Goal: Communication & Community: Answer question/provide support

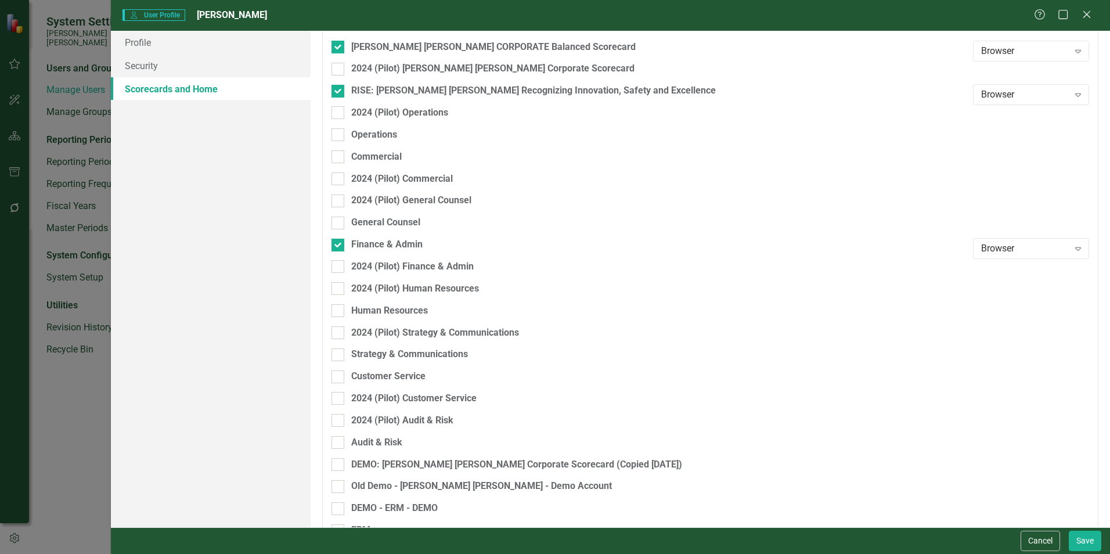
scroll to position [144, 0]
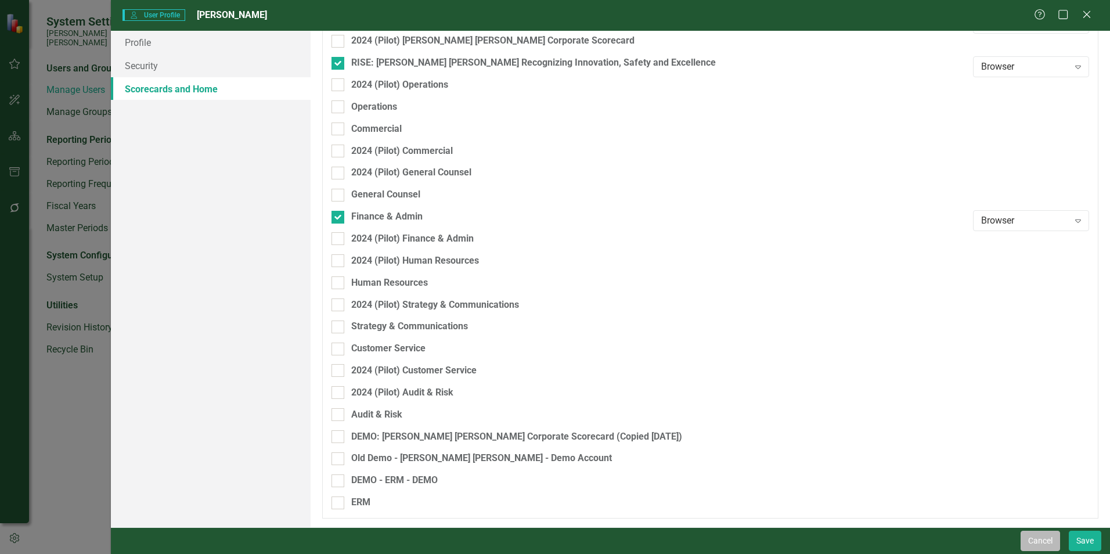
click at [1032, 538] on button "Cancel" at bounding box center [1040, 541] width 39 height 20
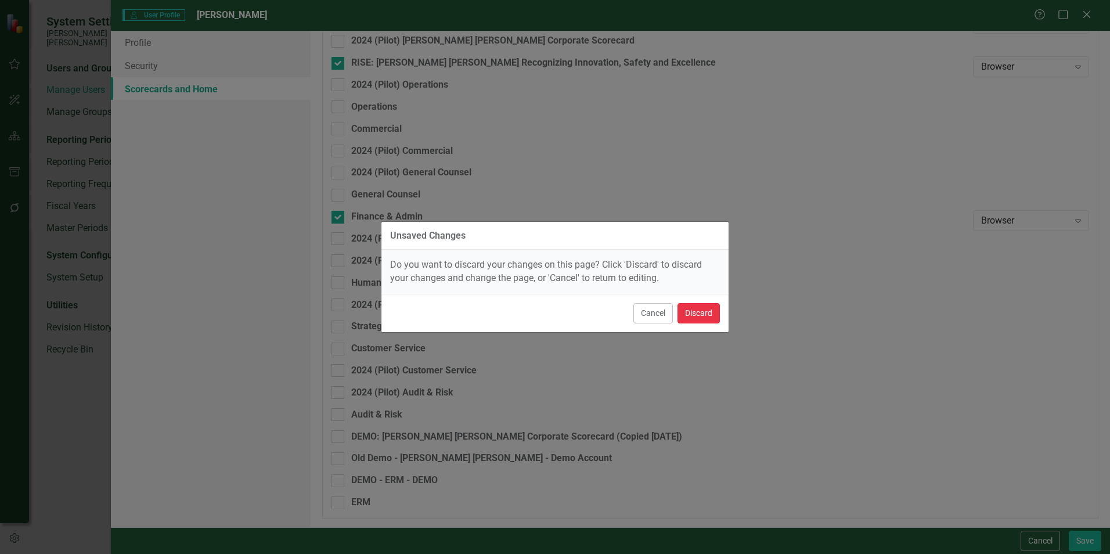
click at [685, 309] on button "Discard" at bounding box center [699, 313] width 42 height 20
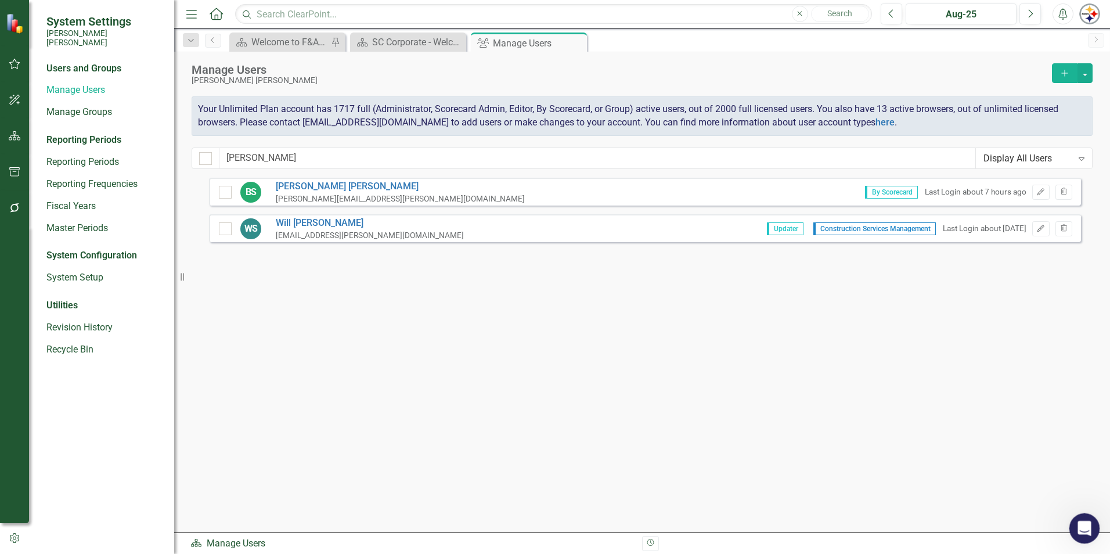
click at [1088, 533] on div "Open Intercom Messenger" at bounding box center [1083, 527] width 38 height 38
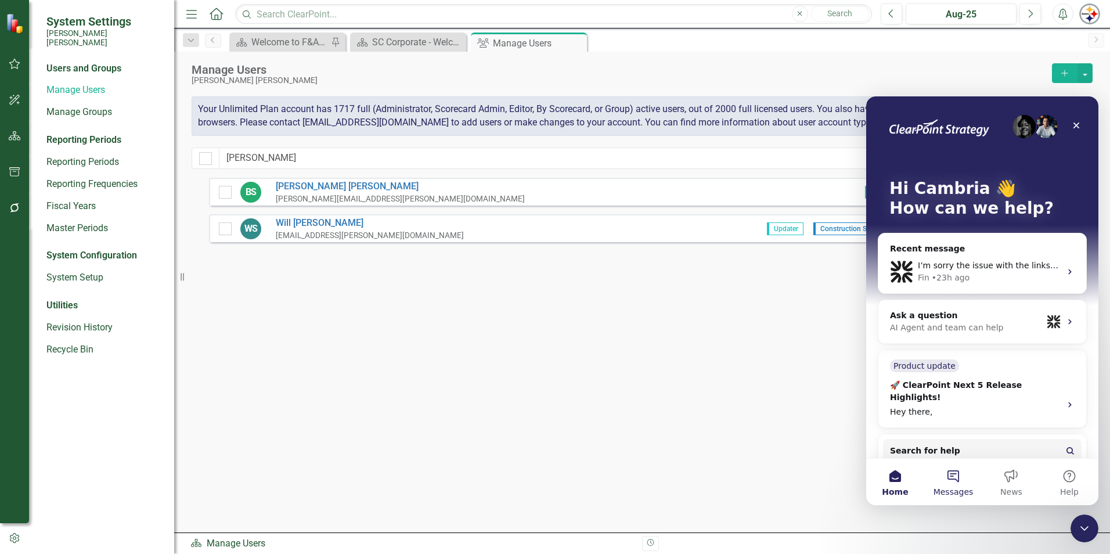
click at [958, 485] on button "Messages" at bounding box center [953, 482] width 58 height 46
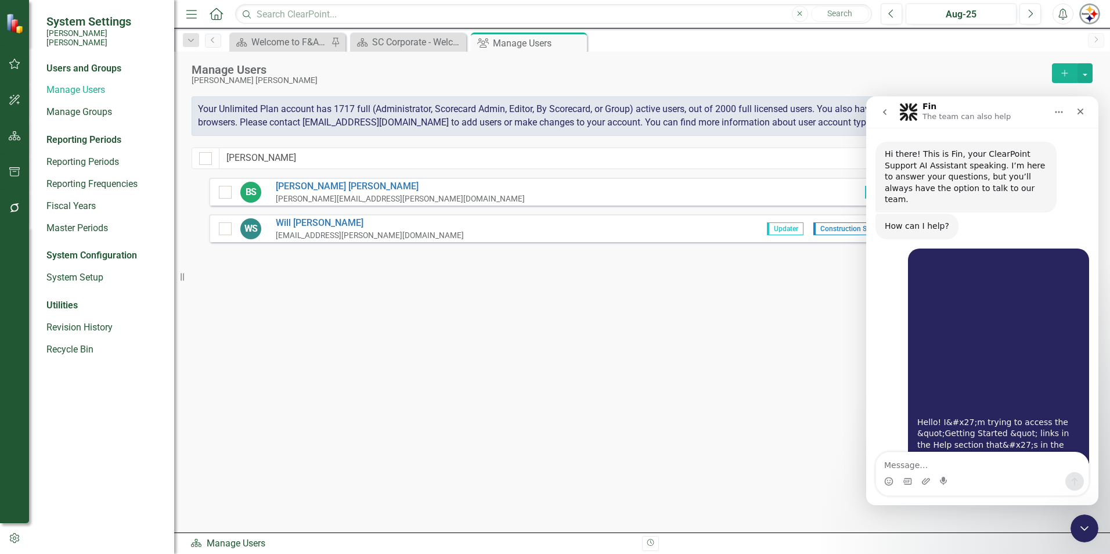
scroll to position [841, 0]
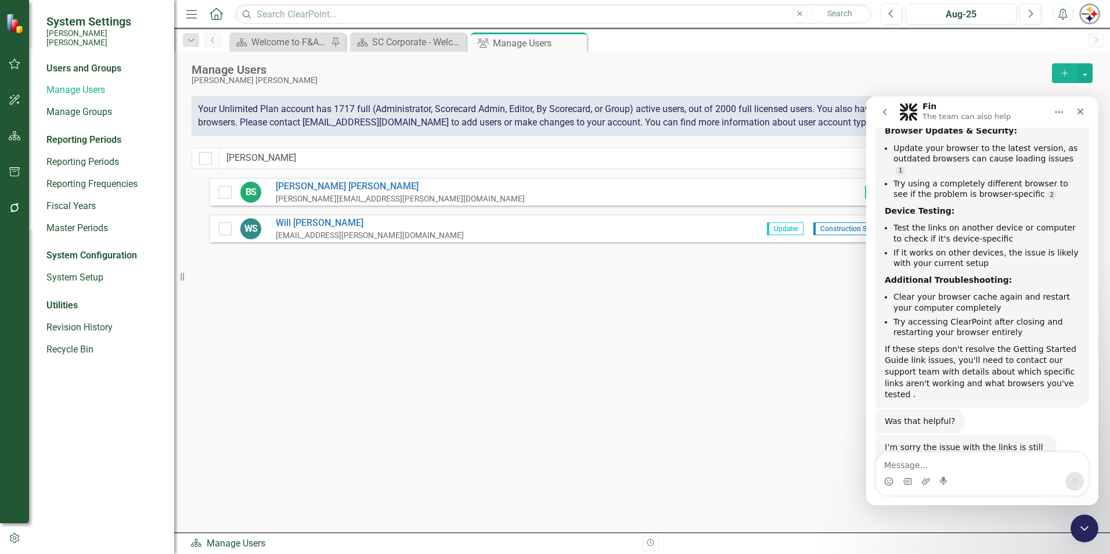
click at [883, 105] on button "go back" at bounding box center [885, 112] width 22 height 22
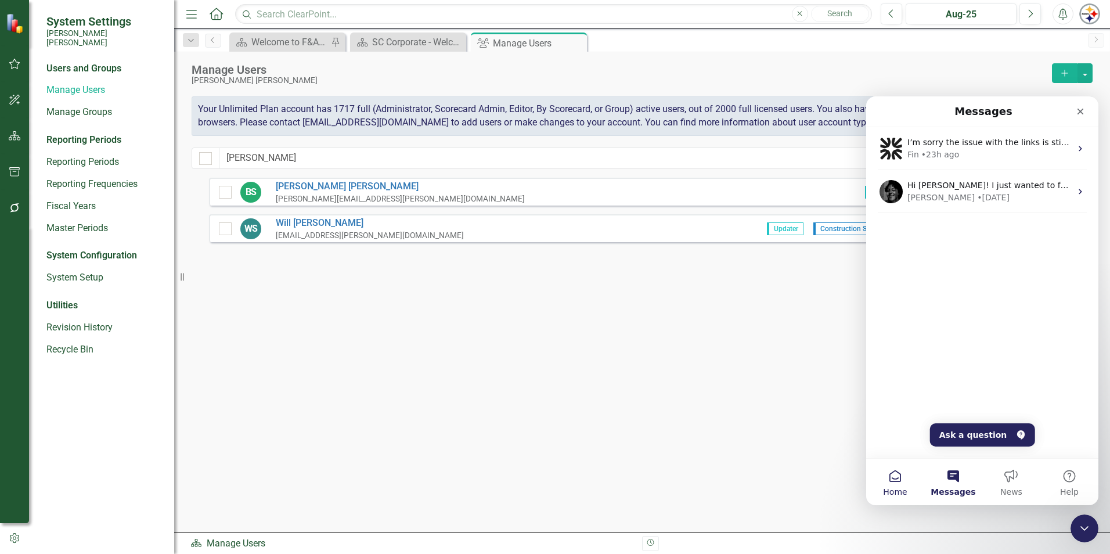
click at [899, 494] on span "Home" at bounding box center [895, 492] width 24 height 8
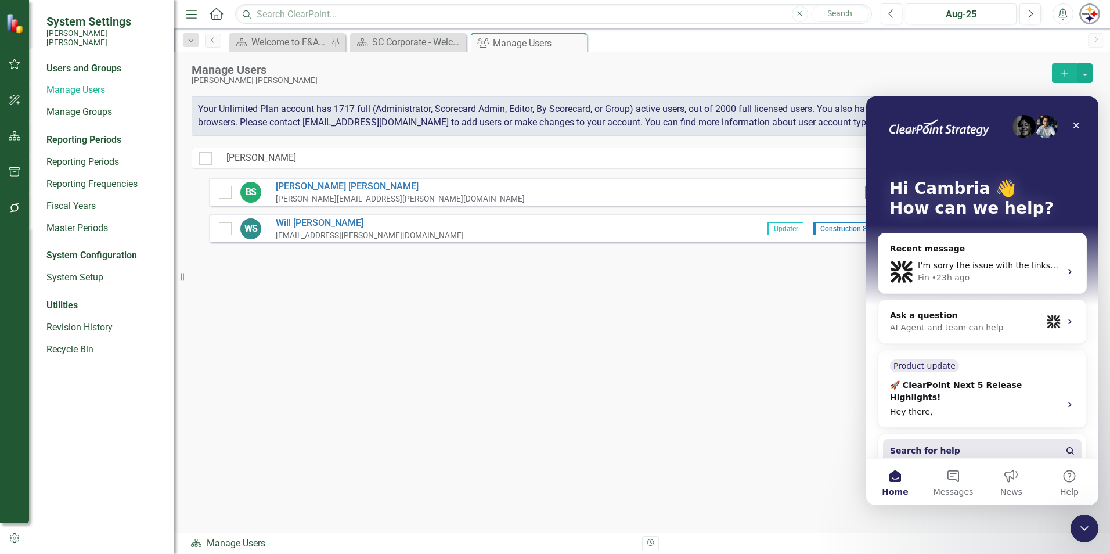
click at [926, 445] on span "Search for help" at bounding box center [925, 451] width 70 height 12
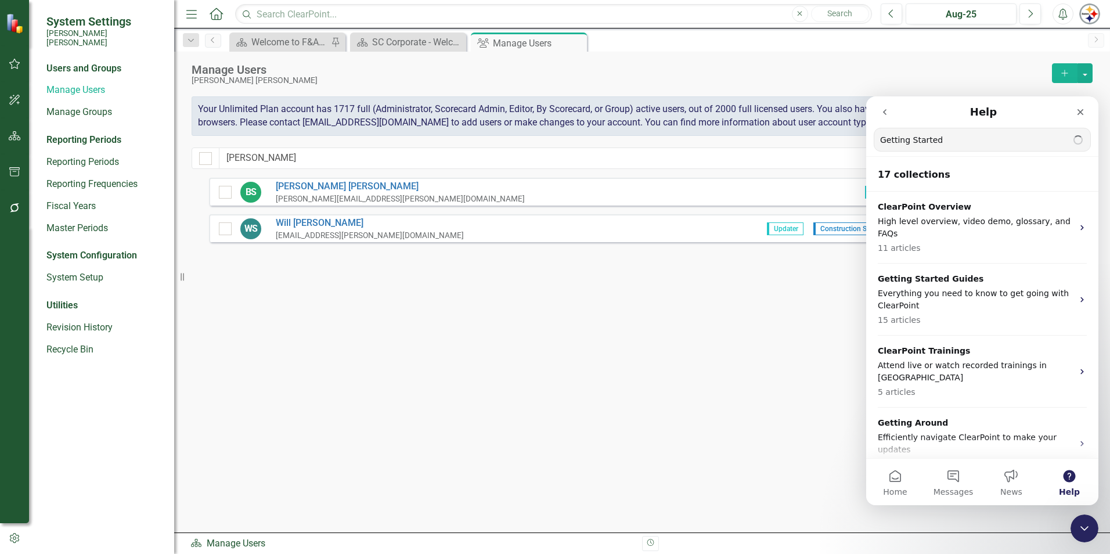
type input "Getting Started"
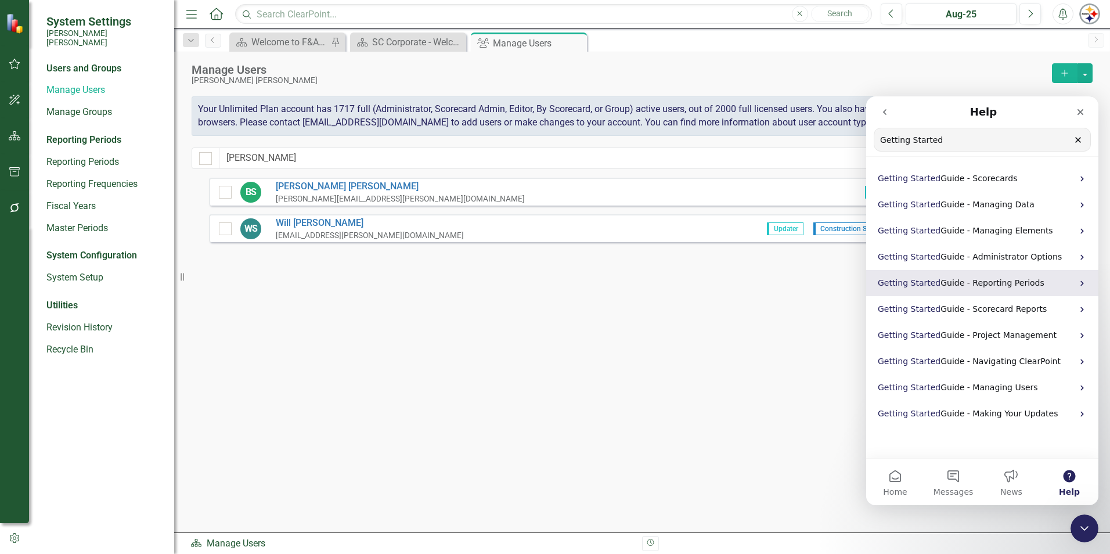
click at [981, 287] on span "Guide - Reporting Periods" at bounding box center [993, 282] width 104 height 9
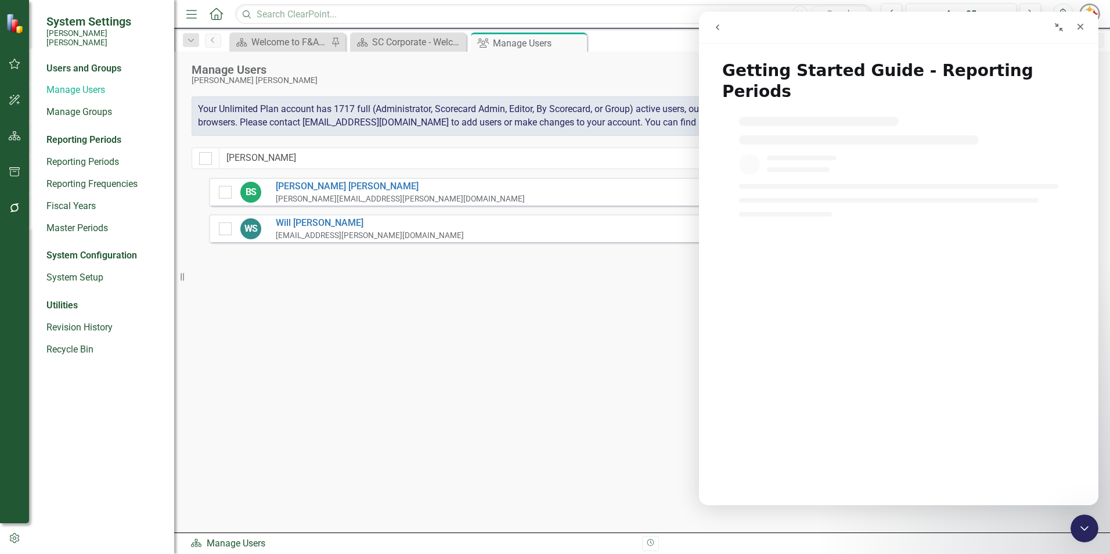
click at [832, 149] on div "Intercom messenger" at bounding box center [899, 160] width 400 height 111
click at [718, 29] on icon "go back" at bounding box center [717, 27] width 3 height 6
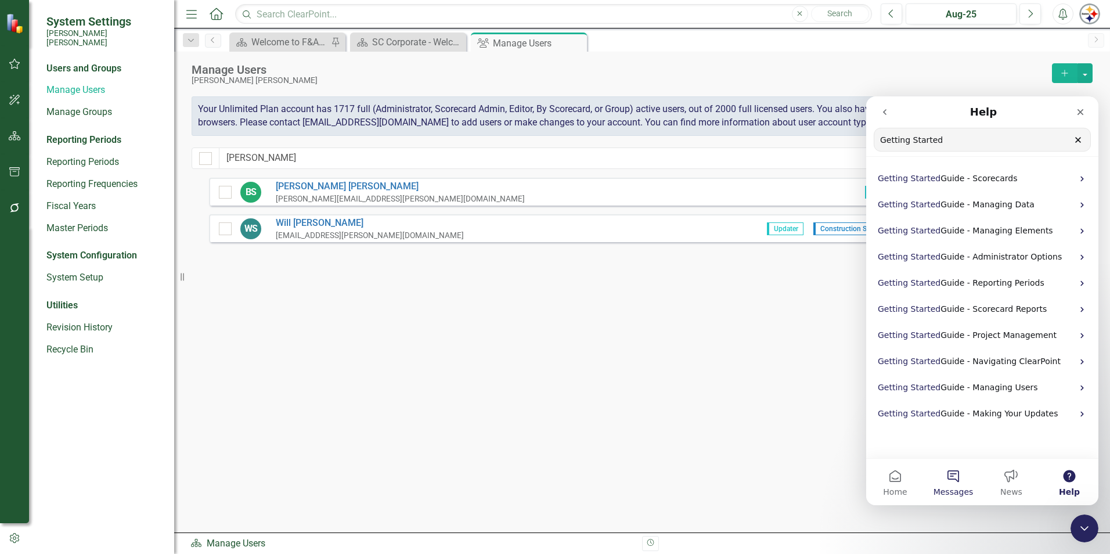
click at [955, 488] on span "Messages" at bounding box center [954, 492] width 40 height 8
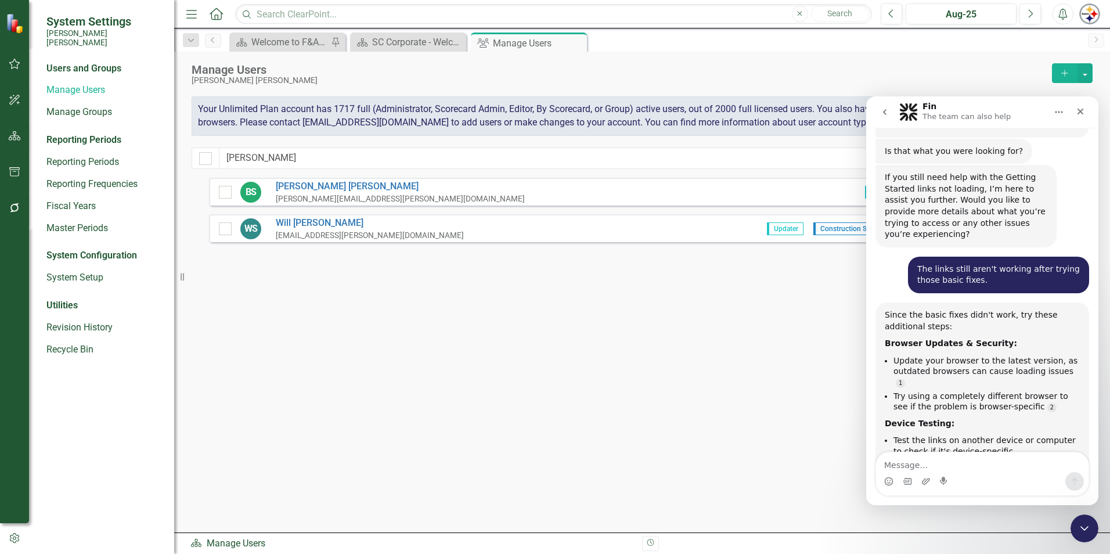
scroll to position [841, 0]
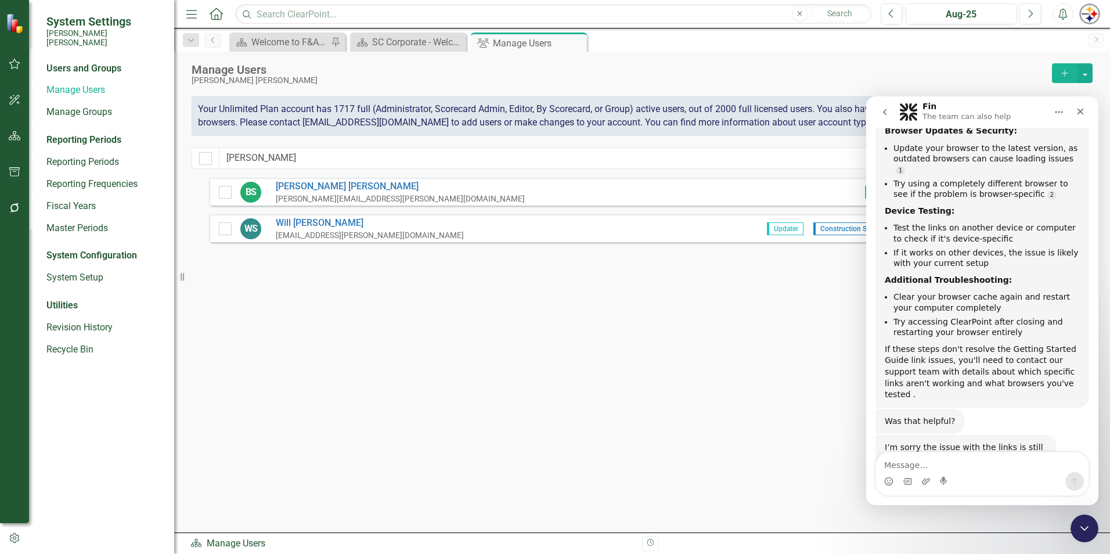
click at [949, 470] on textarea "Message…" at bounding box center [982, 462] width 213 height 20
type textarea "T"
type textarea "None of the attached links are working."
drag, startPoint x: 220, startPoint y: 258, endPoint x: 731, endPoint y: 277, distance: 511.4
click at [720, 269] on div "BS [PERSON_NAME] [PERSON_NAME][EMAIL_ADDRESS][PERSON_NAME][DOMAIN_NAME] By Scor…" at bounding box center [645, 334] width 872 height 312
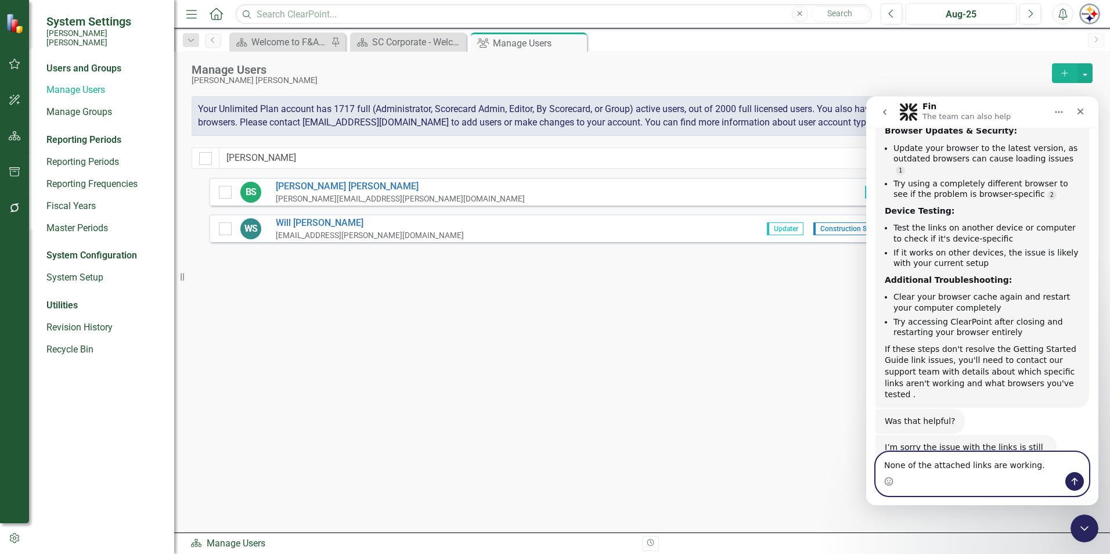
drag, startPoint x: 1019, startPoint y: 457, endPoint x: 1034, endPoint y: 467, distance: 18.8
click at [1020, 458] on textarea "None of the attached links are working." at bounding box center [982, 462] width 213 height 20
click at [1037, 470] on textarea "None of the attached links are working." at bounding box center [982, 462] width 213 height 20
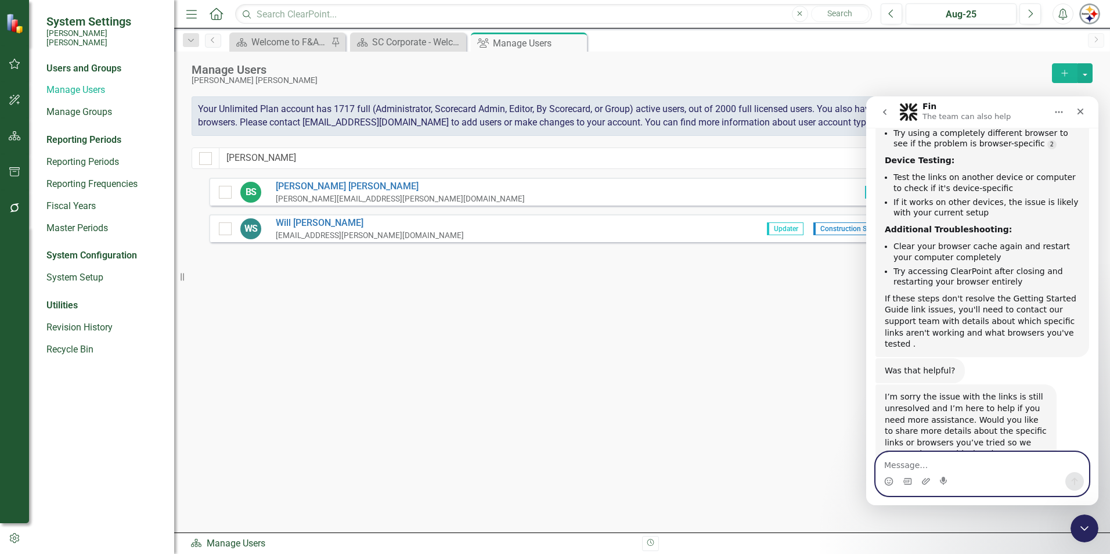
scroll to position [930, 0]
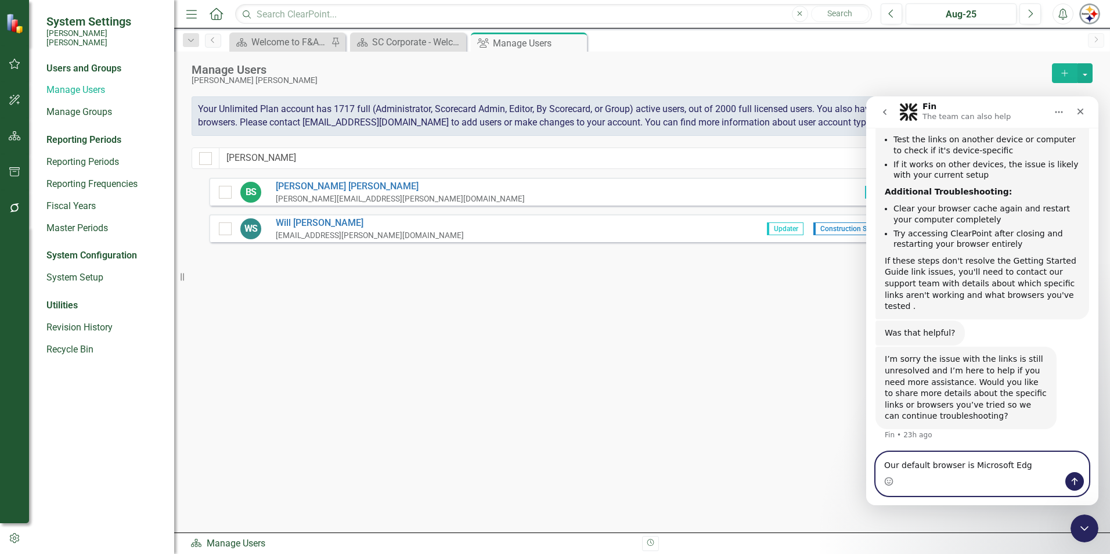
type textarea "Our default browser is Microsoft Edge"
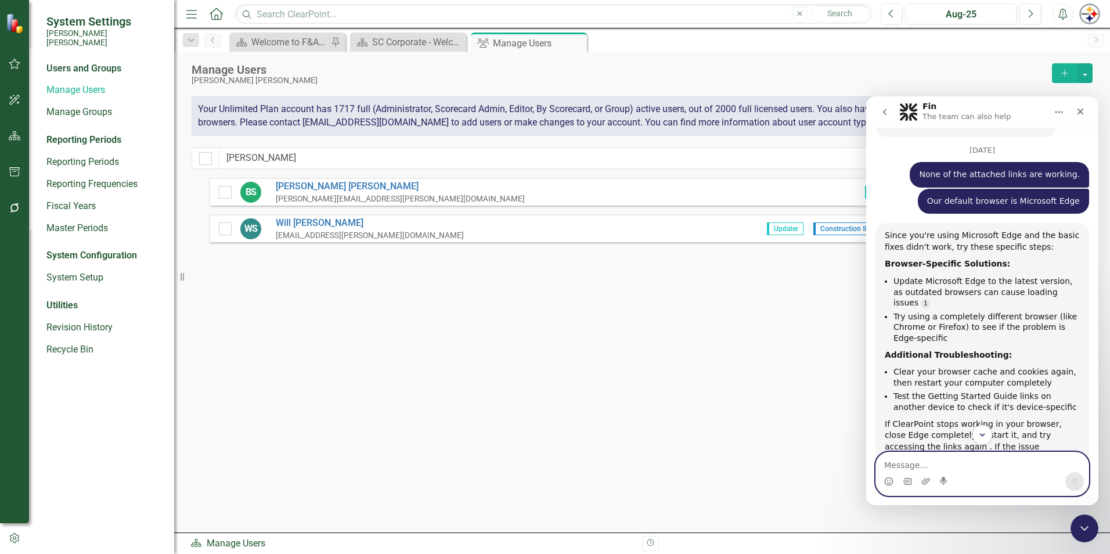
scroll to position [1275, 0]
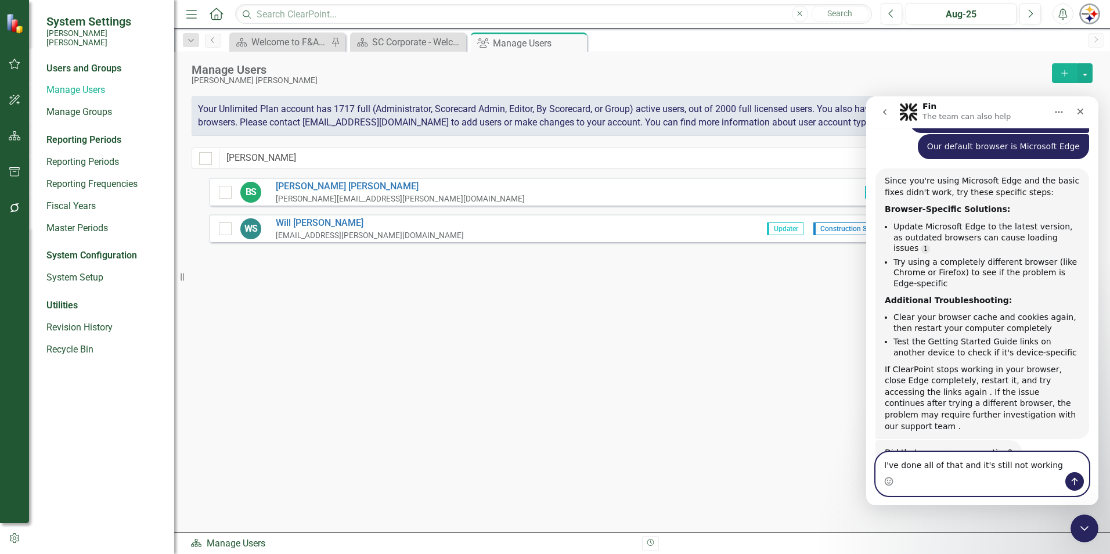
type textarea "I've done all of that and it's still not working."
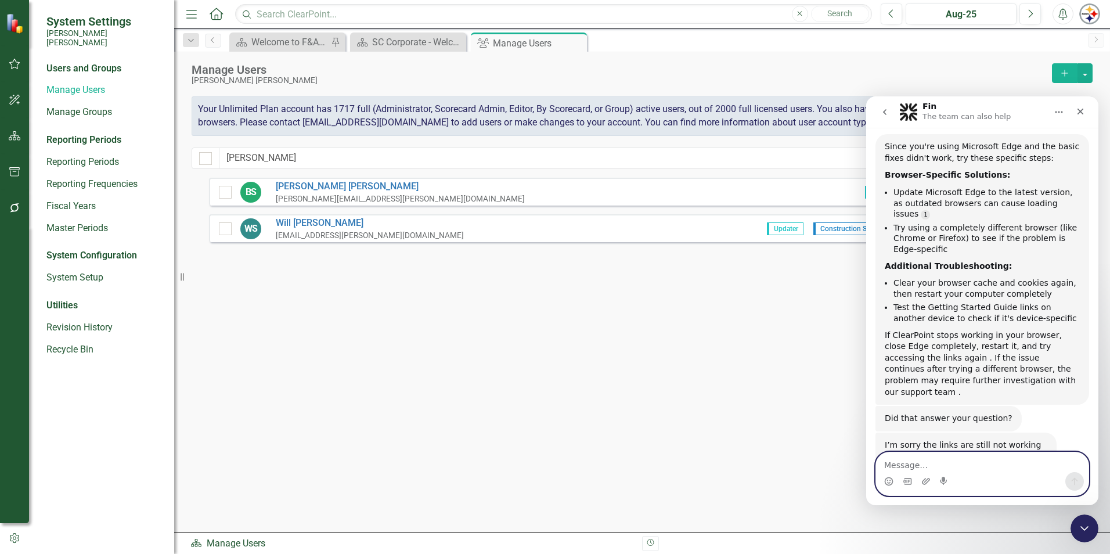
scroll to position [1347, 0]
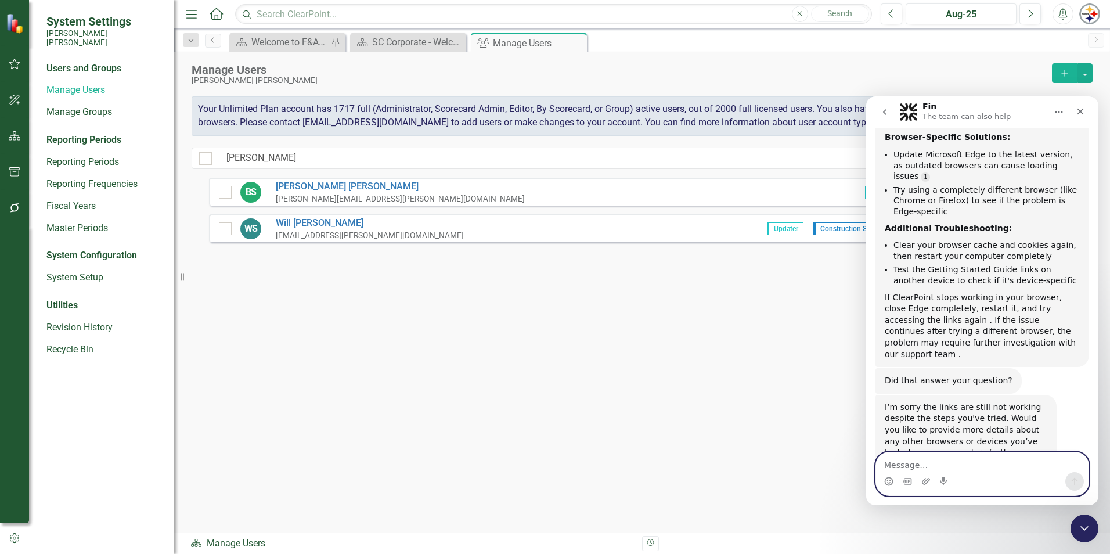
type textarea "I"
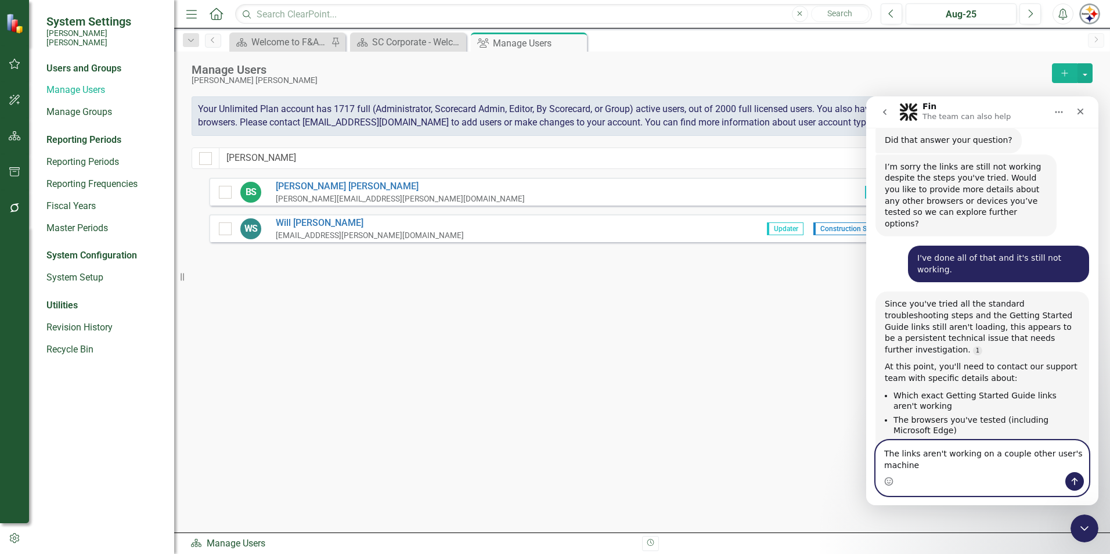
scroll to position [1575, 0]
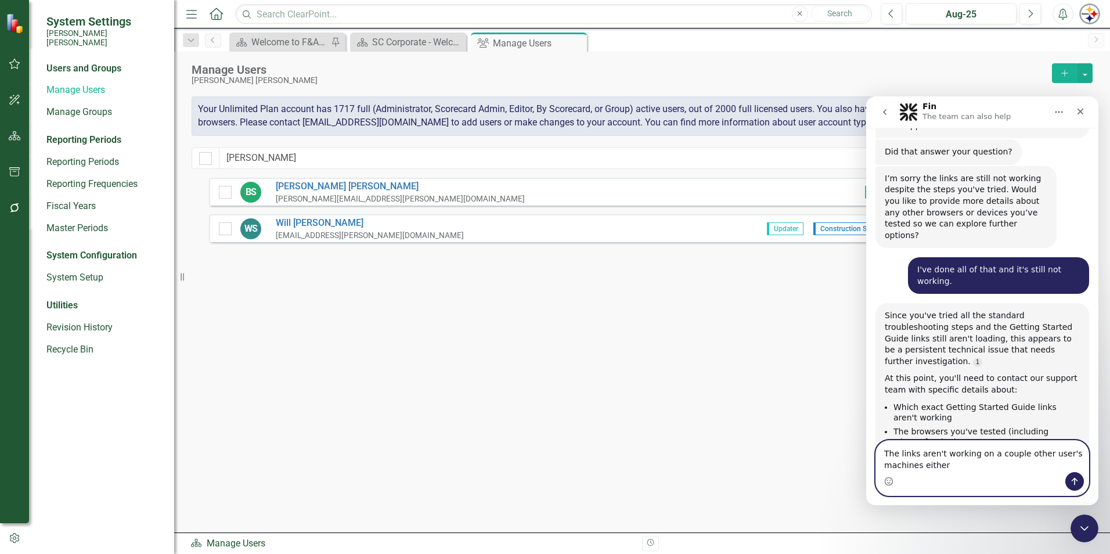
type textarea "The links aren't working on a couple other user's machines either."
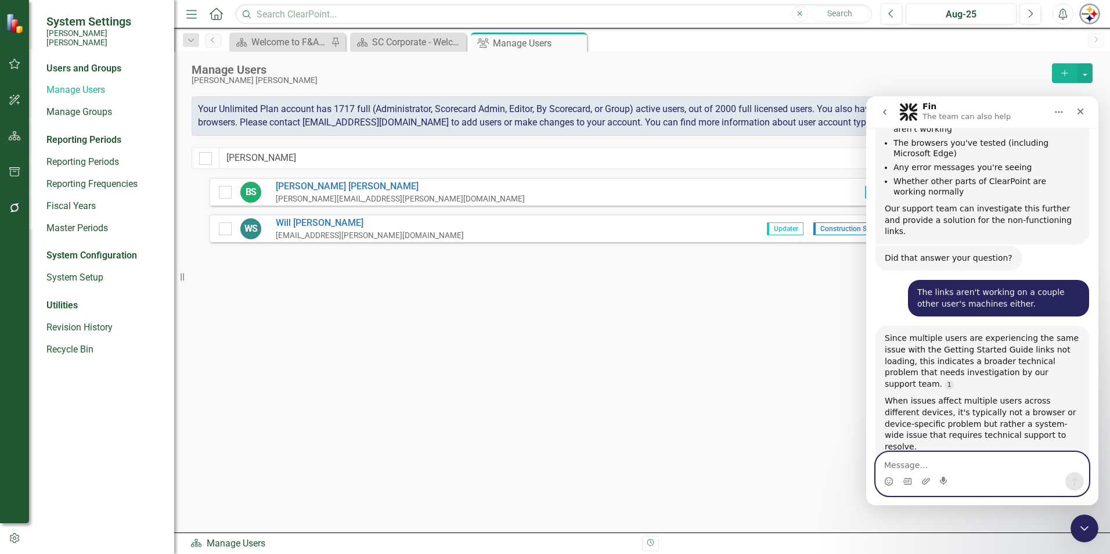
scroll to position [1870, 0]
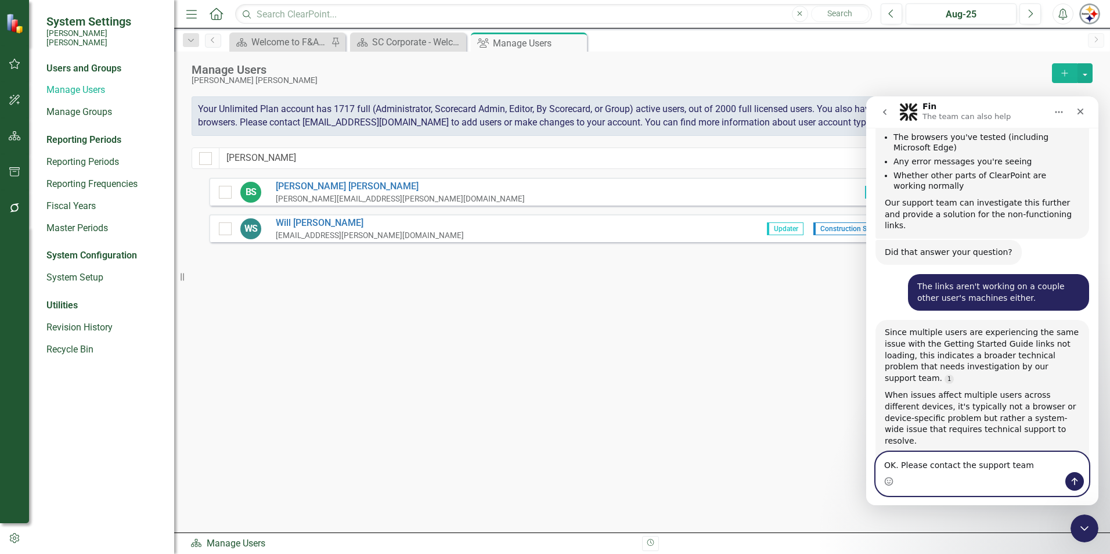
type textarea "OK. Please contact the support team."
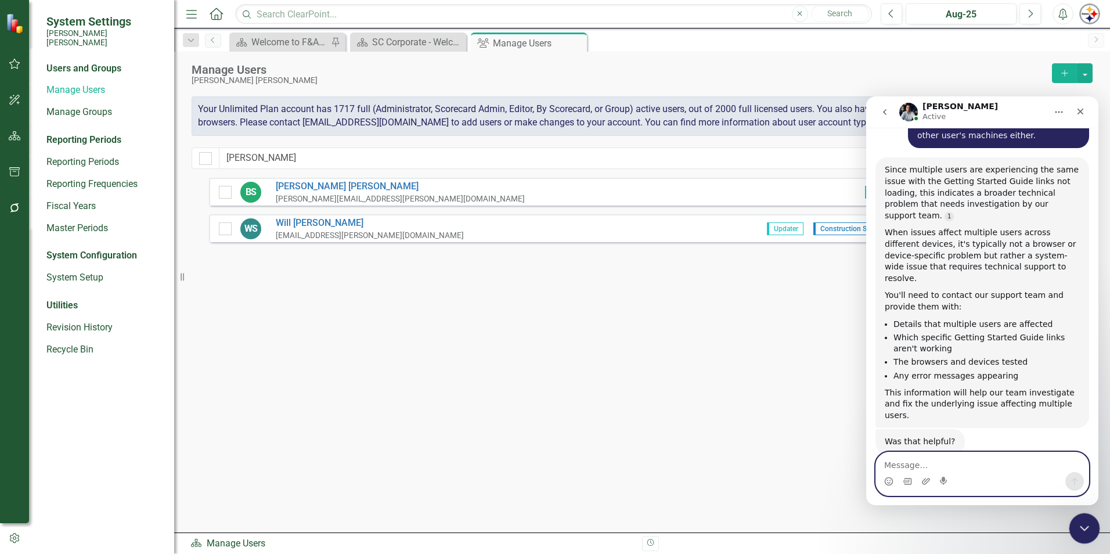
scroll to position [2079, 0]
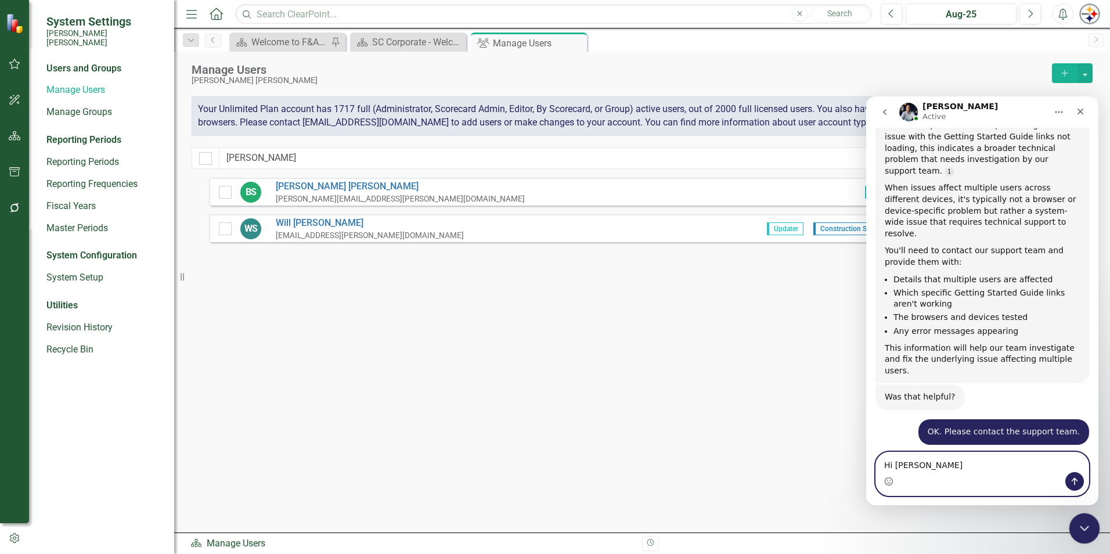
type textarea "Hi [PERSON_NAME]!"
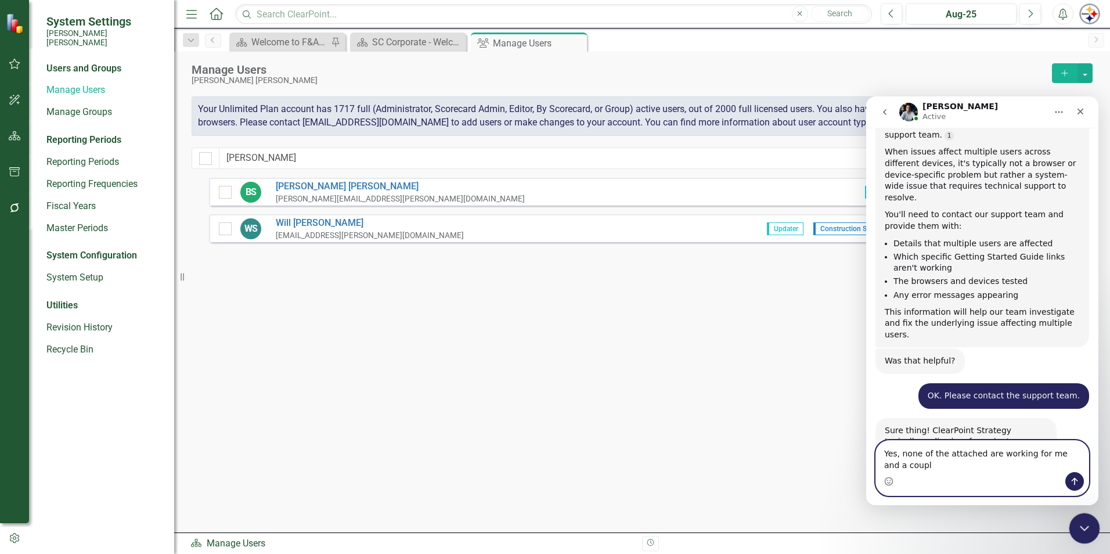
scroll to position [2127, 0]
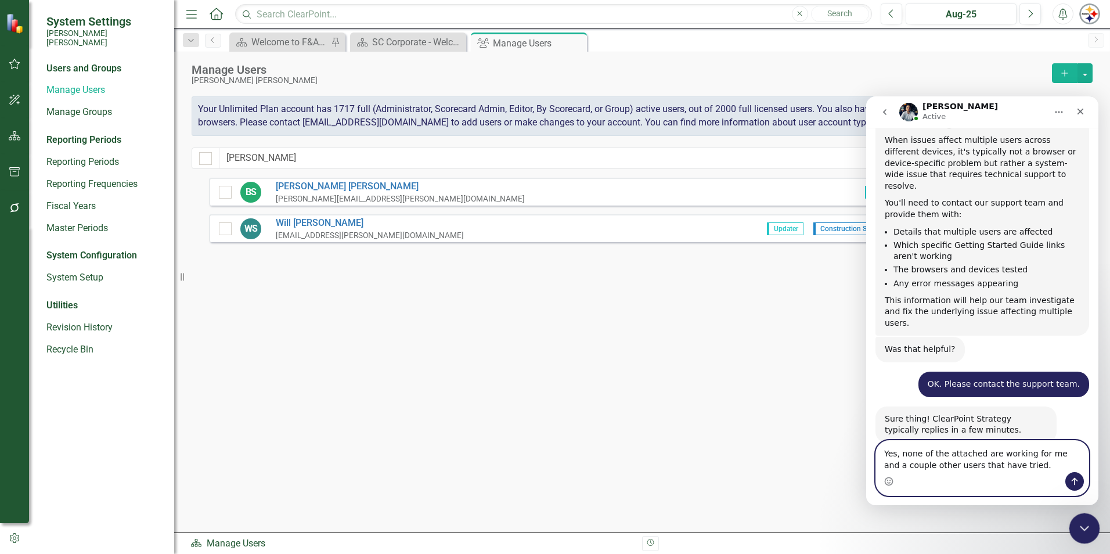
type textarea "Yes, none of the attached are working for me and a couple other users that have…"
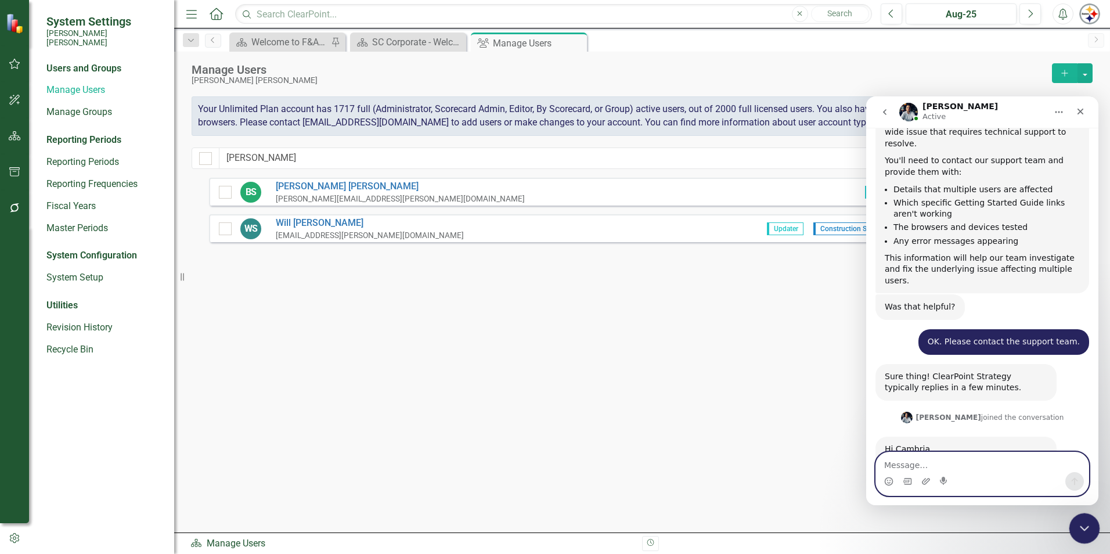
scroll to position [2322, 0]
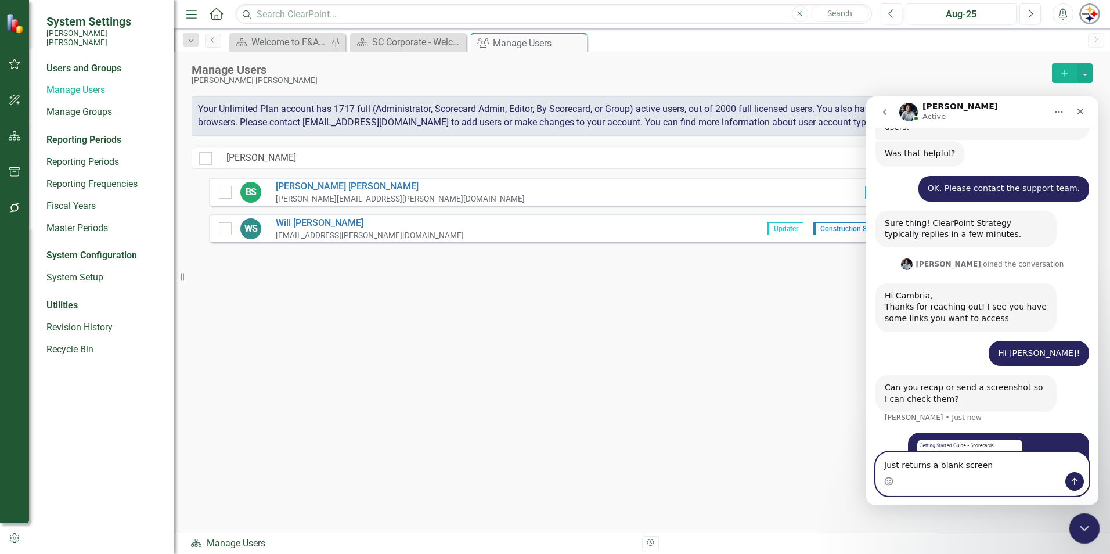
type textarea "Just returns a blank screen."
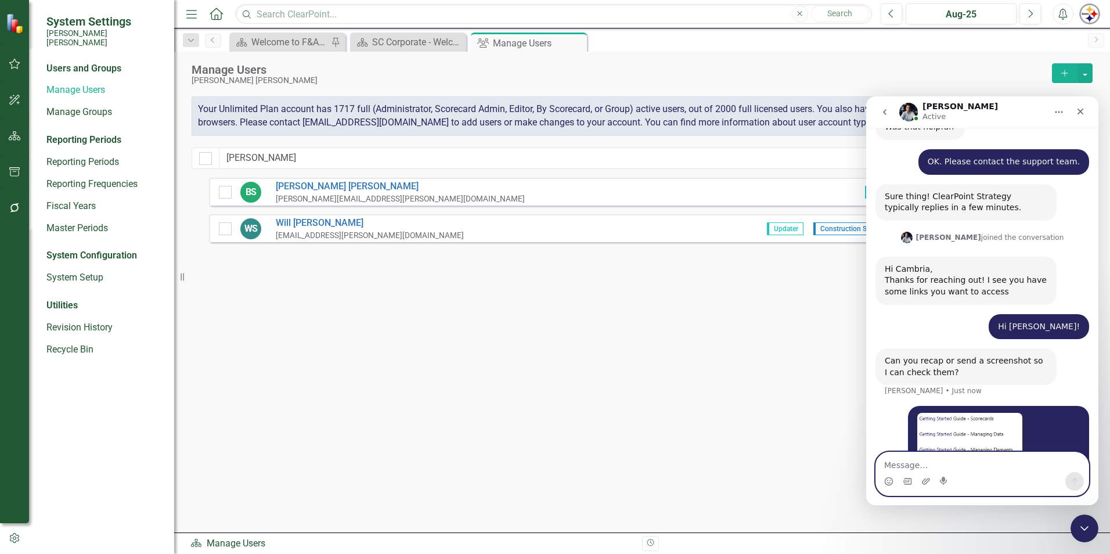
click at [972, 413] on img "Cambria says…" at bounding box center [970, 491] width 105 height 156
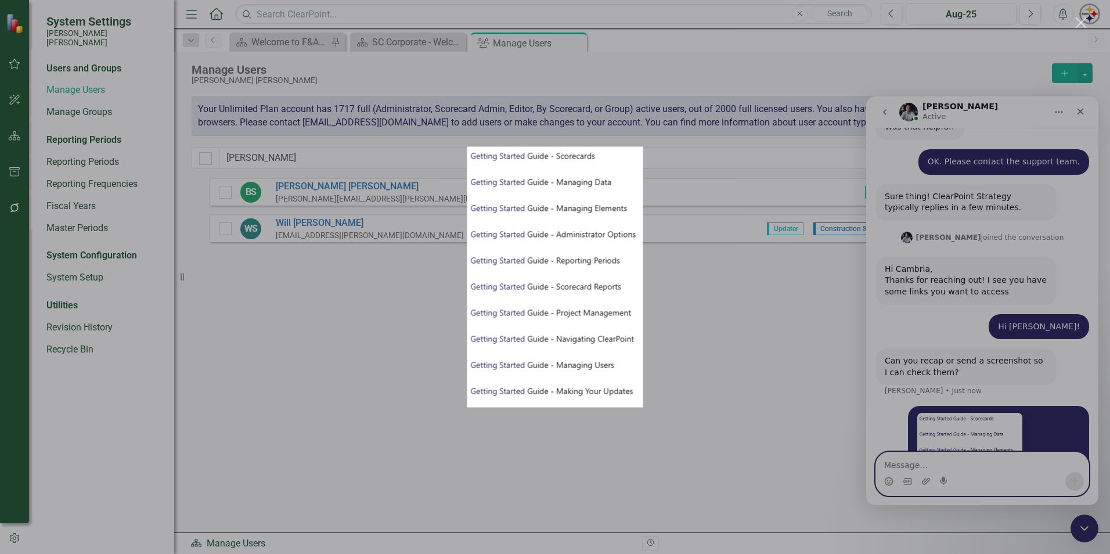
scroll to position [2394, 0]
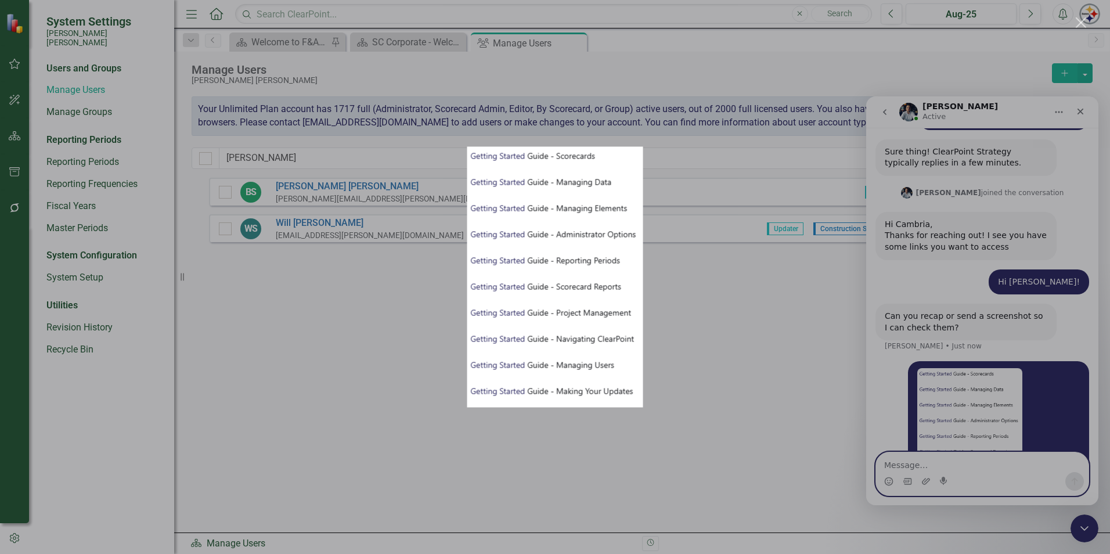
click at [909, 452] on div "Intercom messenger" at bounding box center [555, 277] width 1110 height 554
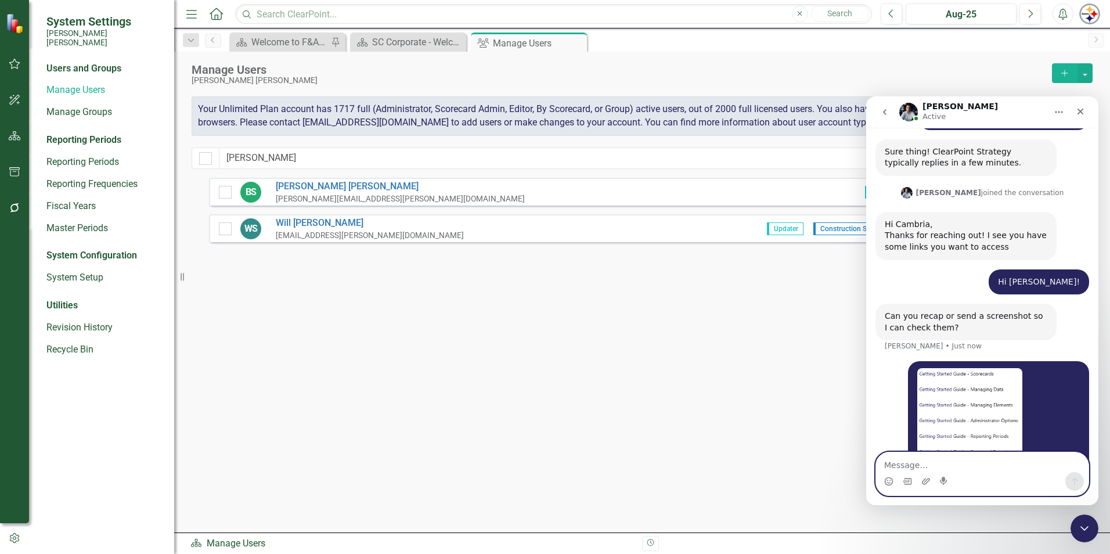
click at [924, 472] on textarea "Message…" at bounding box center [982, 462] width 213 height 20
type textarea "Edge is our default browsser"
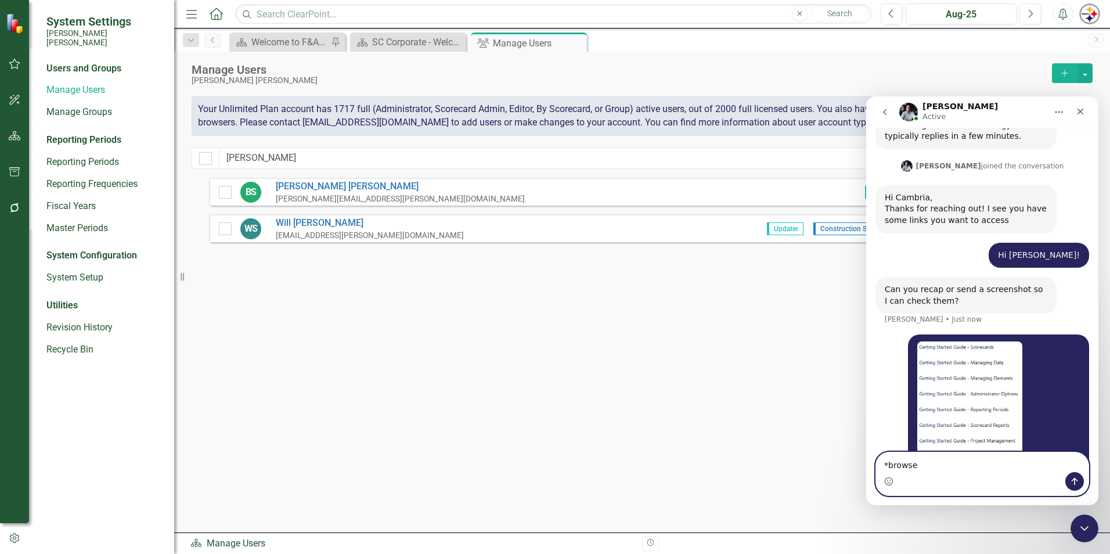
type textarea "*browser"
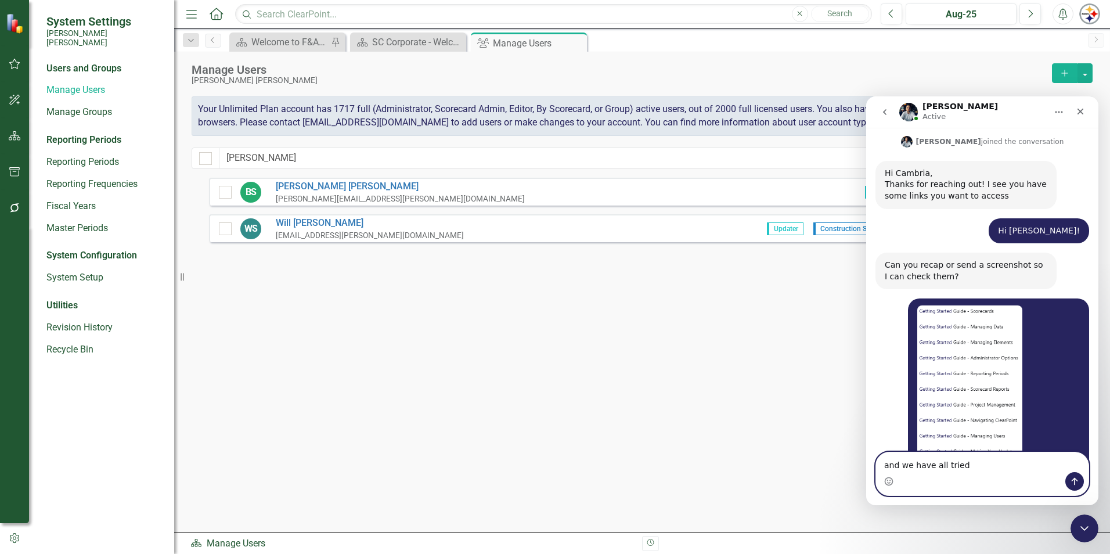
scroll to position [2490, 0]
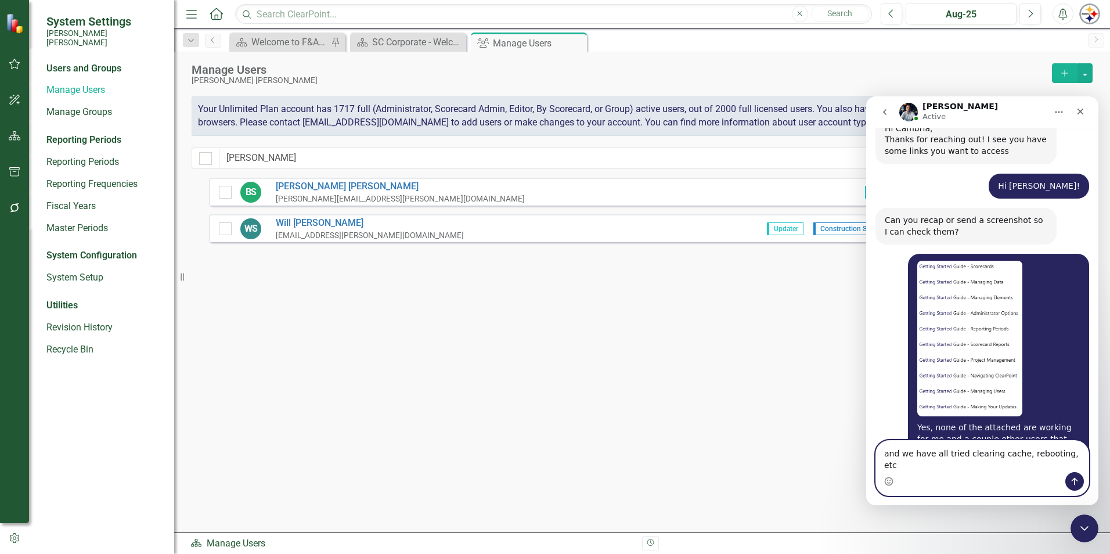
type textarea "and we have all tried clearing cache, rebooting, etc."
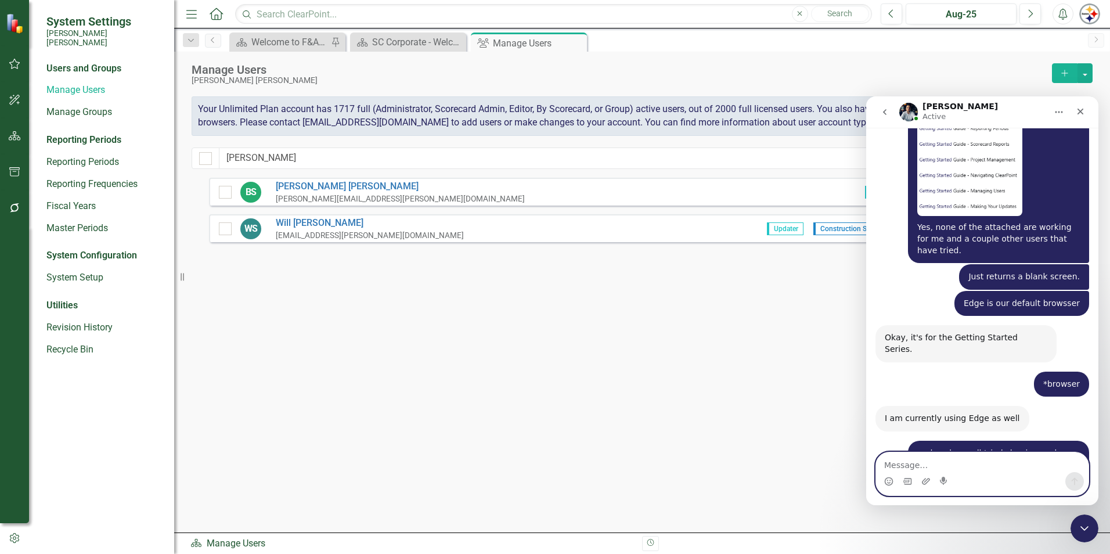
scroll to position [2689, 0]
click at [908, 466] on textarea "Message…" at bounding box center [982, 462] width 213 height 20
type textarea "No, not currently."
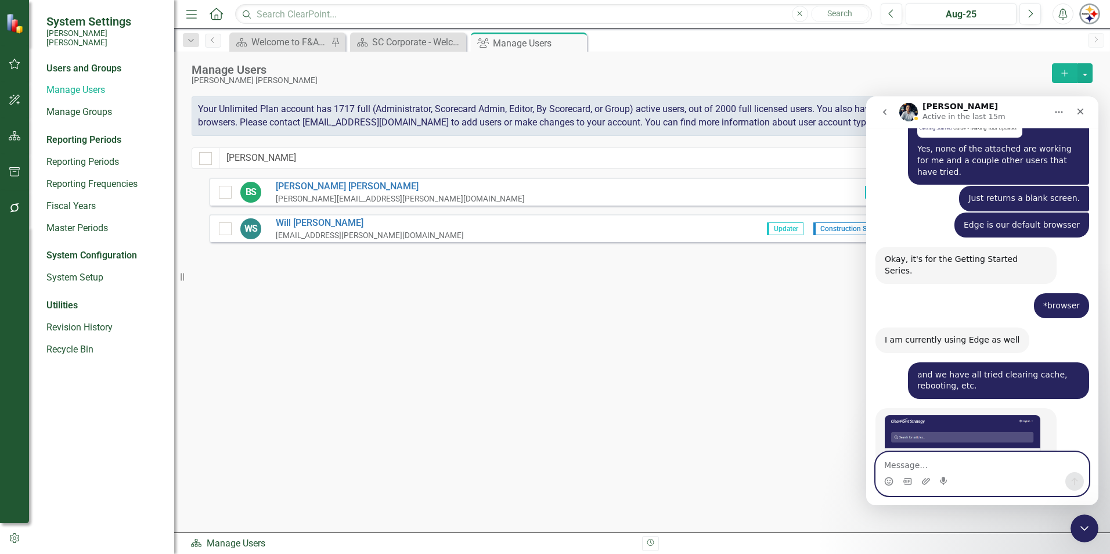
scroll to position [2807, 0]
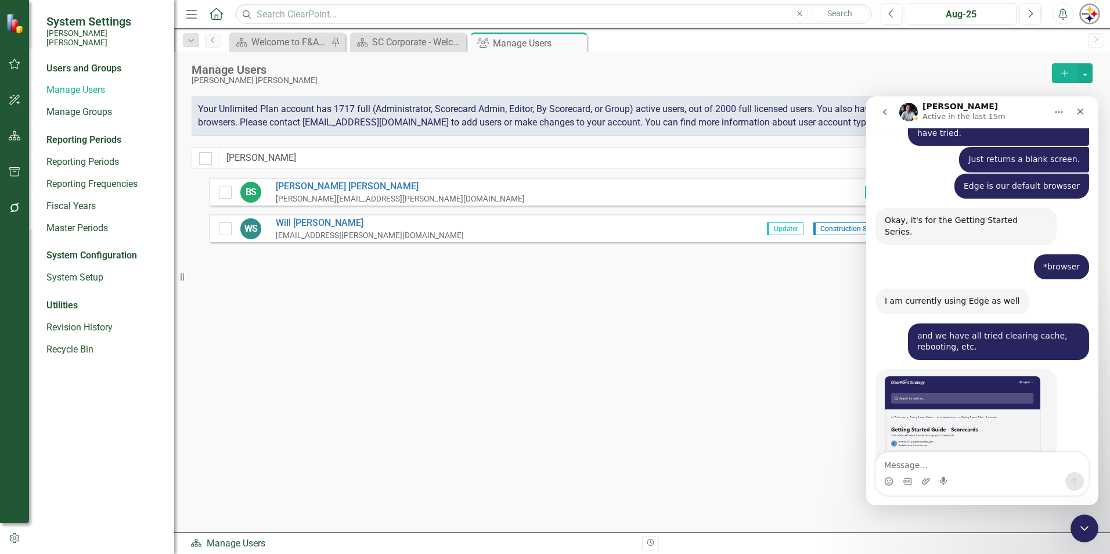
click at [957, 459] on textarea "Message…" at bounding box center [982, 462] width 213 height 20
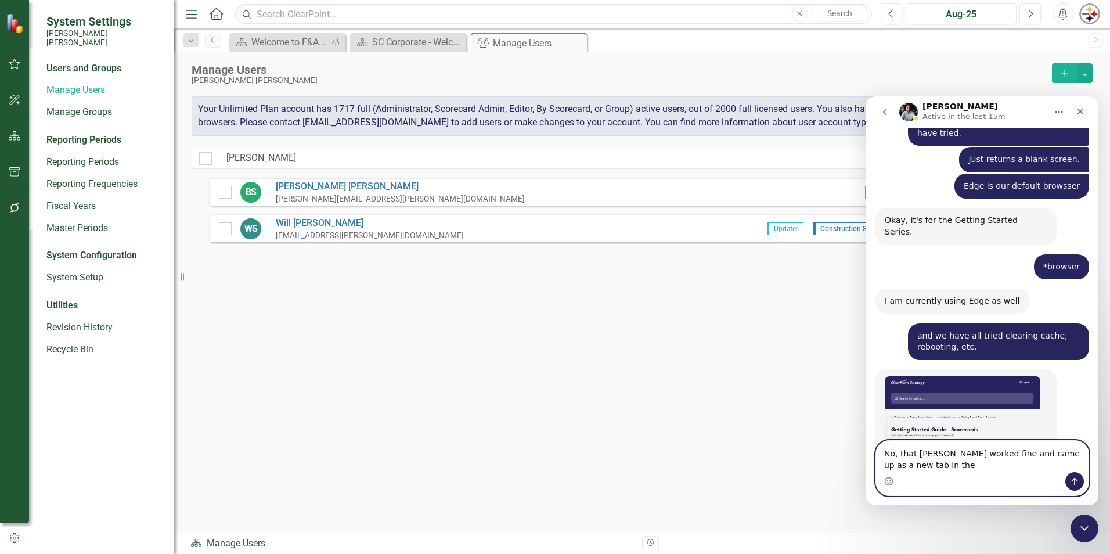
scroll to position [2819, 0]
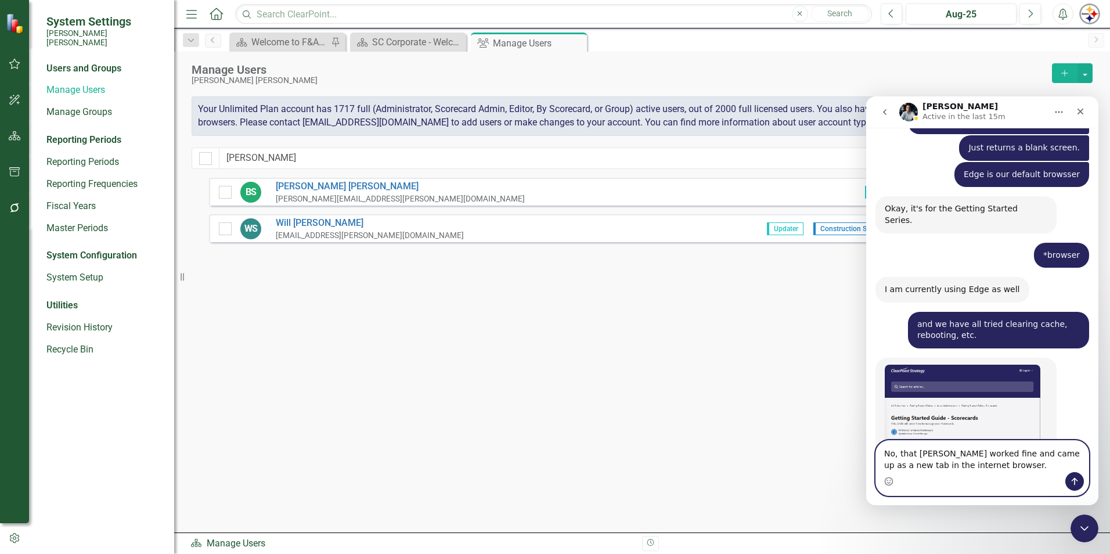
type textarea "No, that [PERSON_NAME] worked fine and came up as a new tab in the internet bro…"
click at [1003, 474] on div "Intercom messenger" at bounding box center [982, 481] width 213 height 19
click at [993, 467] on textarea "No, that [PERSON_NAME] worked fine and came up as a new tab in the internet bro…" at bounding box center [982, 456] width 213 height 31
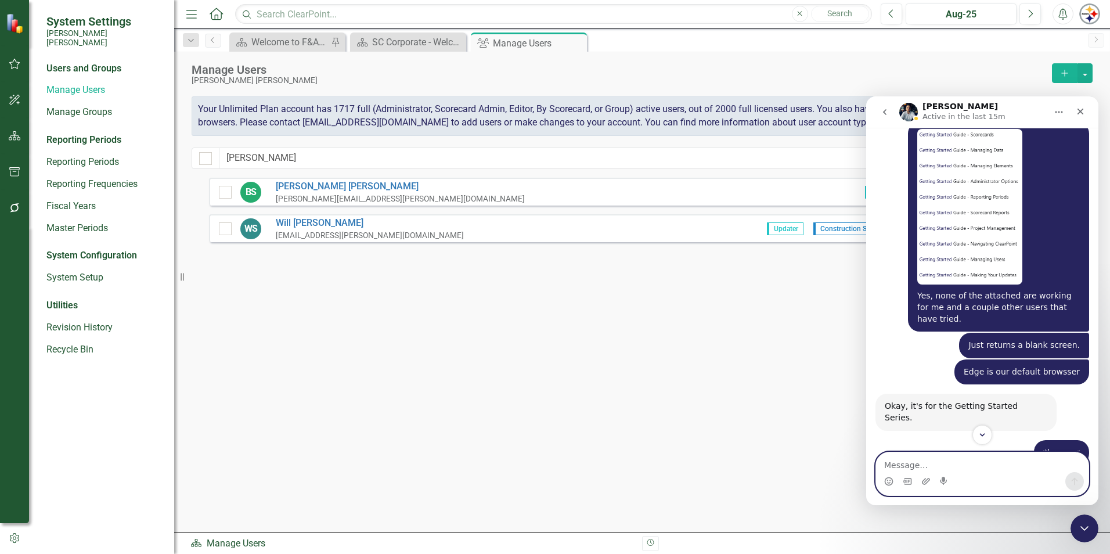
scroll to position [2447, 0]
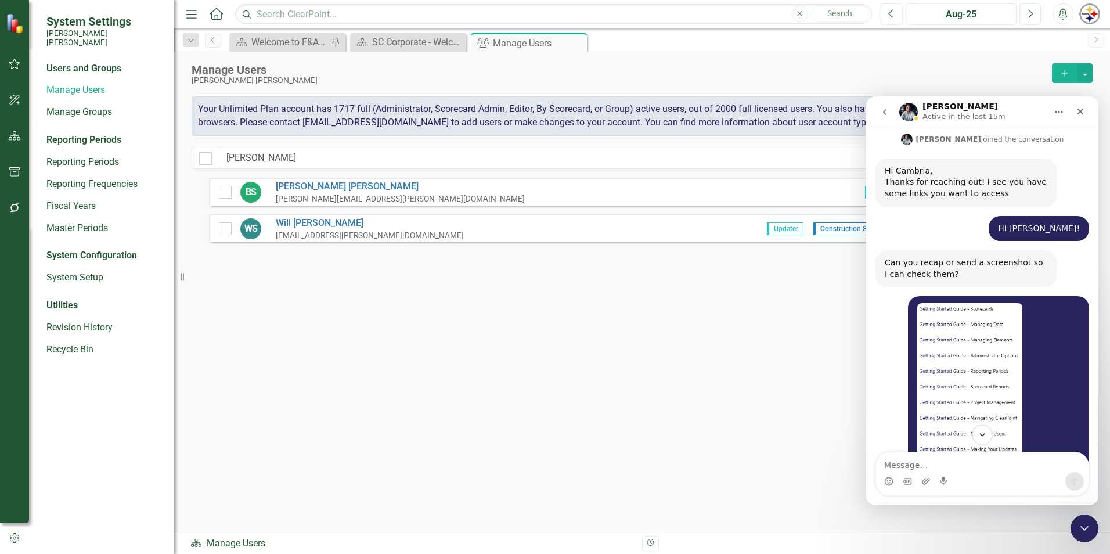
click at [884, 113] on icon "go back" at bounding box center [884, 112] width 3 height 6
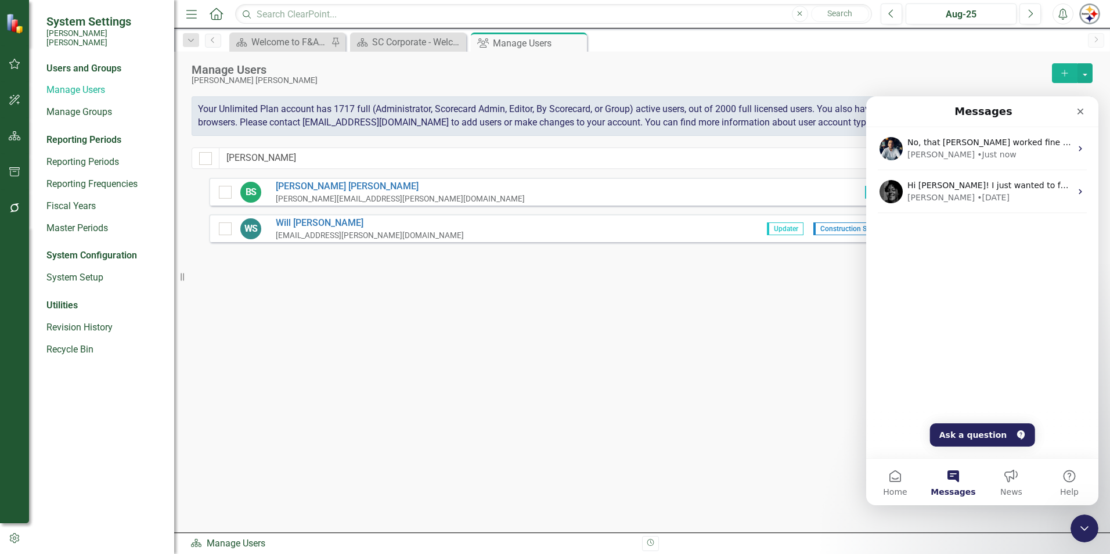
scroll to position [1900, 0]
click at [903, 490] on span "Home" at bounding box center [895, 492] width 24 height 8
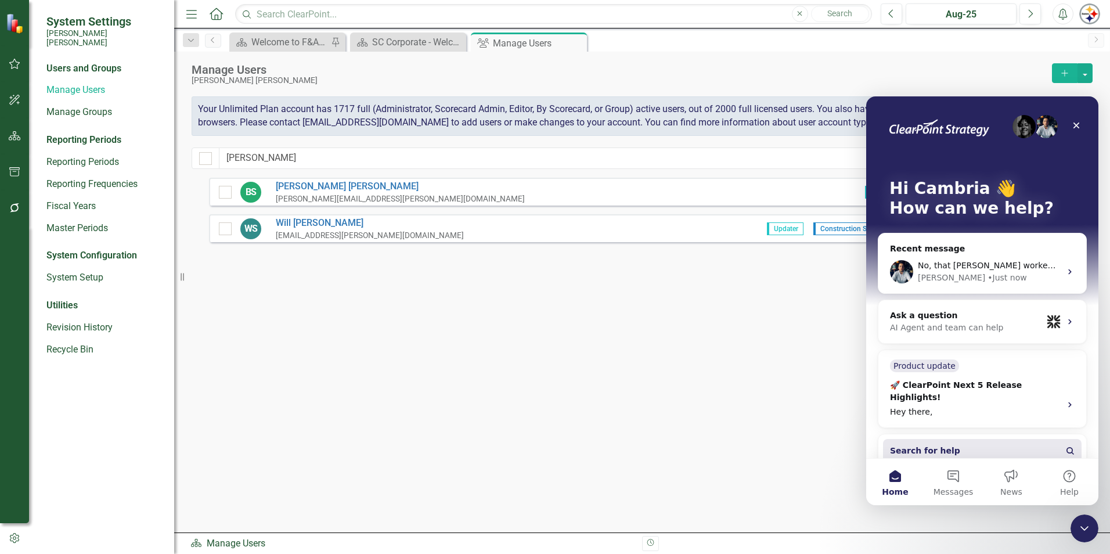
click at [942, 445] on span "Search for help" at bounding box center [925, 451] width 70 height 12
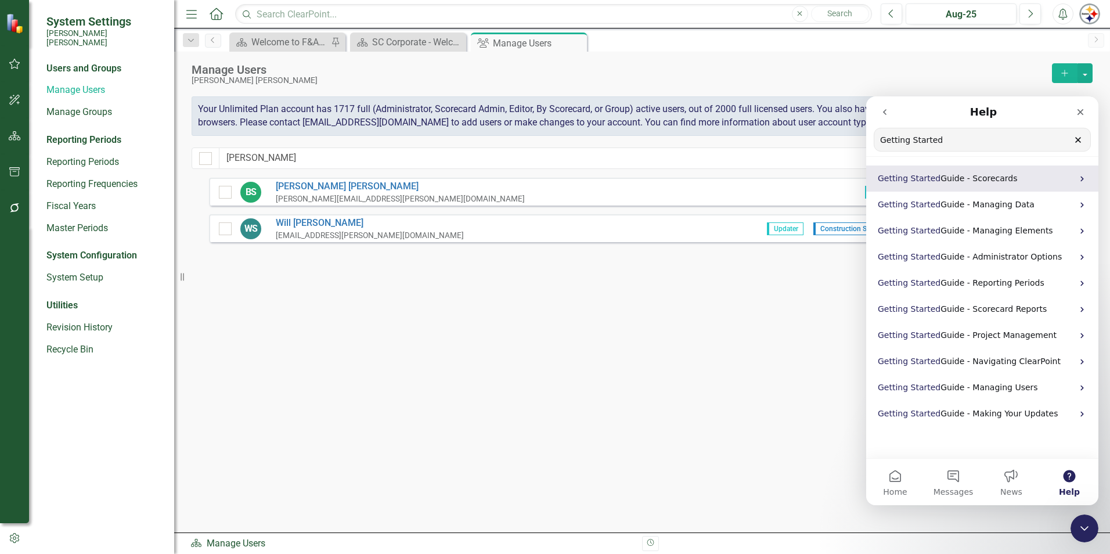
click at [970, 184] on p "Getting Started Guide - Scorecards" at bounding box center [975, 178] width 195 height 12
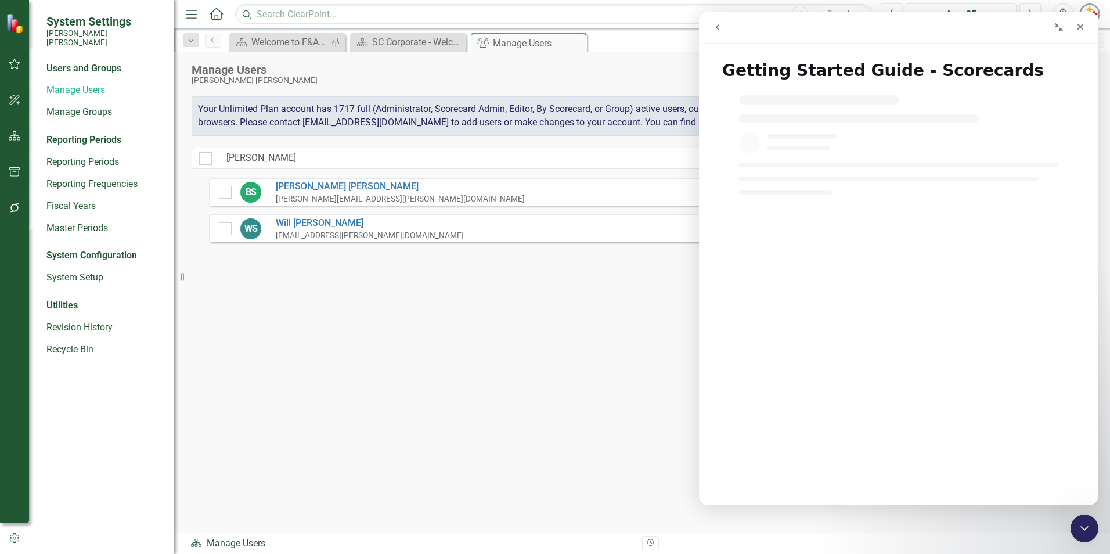
click at [714, 30] on icon "go back" at bounding box center [717, 27] width 9 height 9
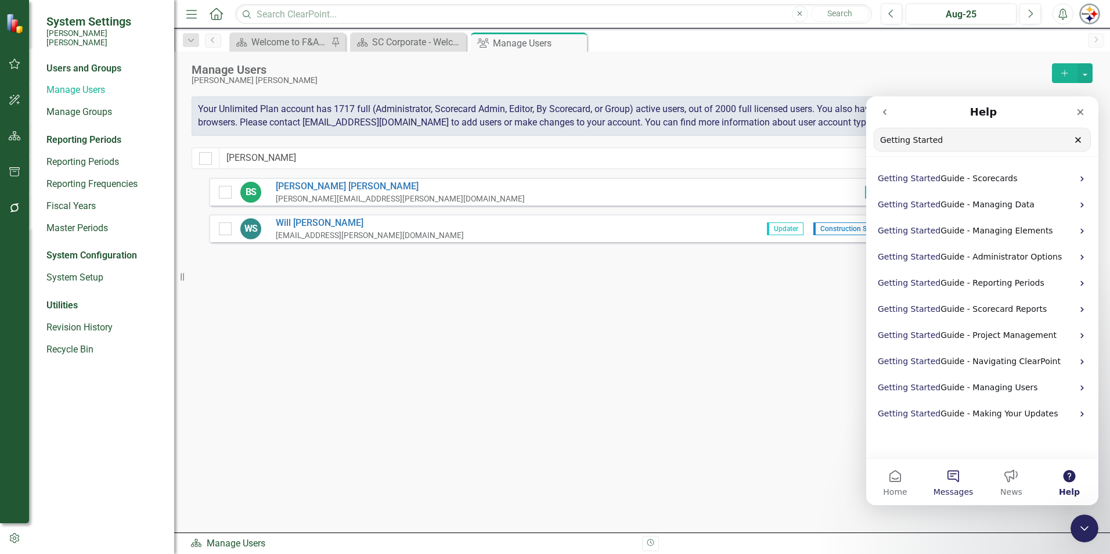
click at [946, 485] on button "Messages" at bounding box center [953, 482] width 58 height 46
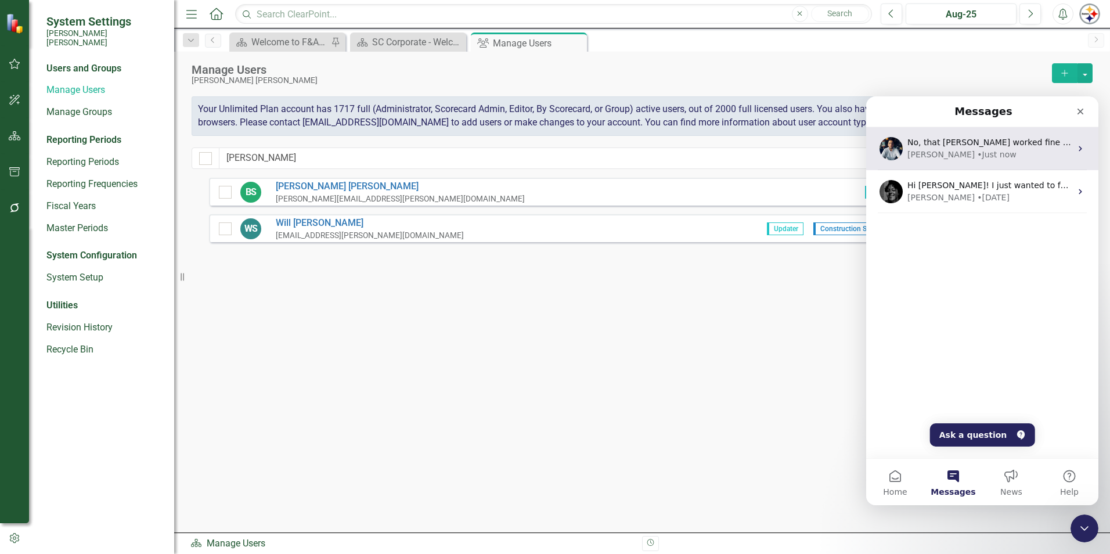
click at [977, 156] on div "• Just now" at bounding box center [996, 155] width 39 height 12
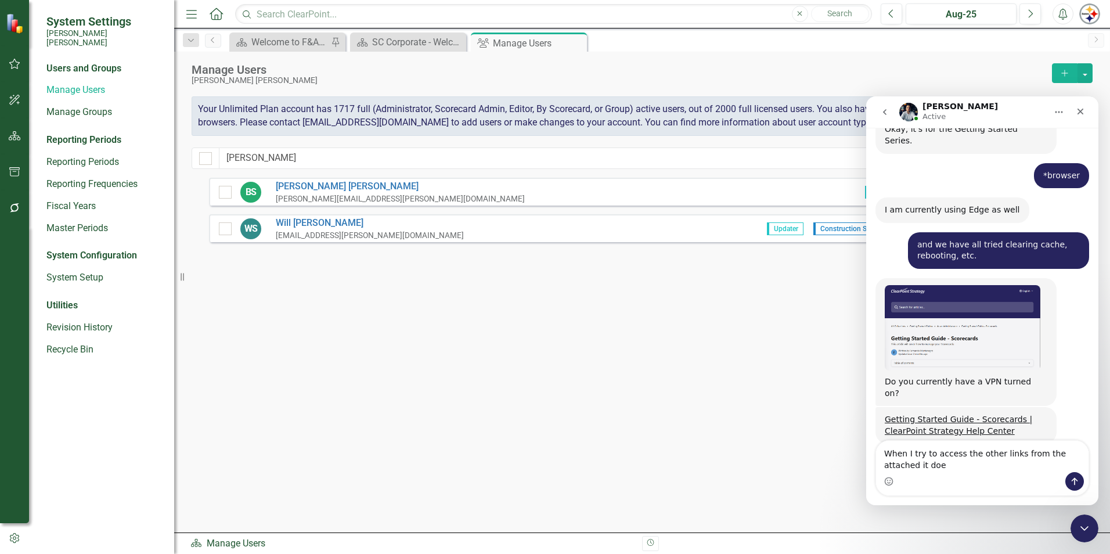
scroll to position [2910, 0]
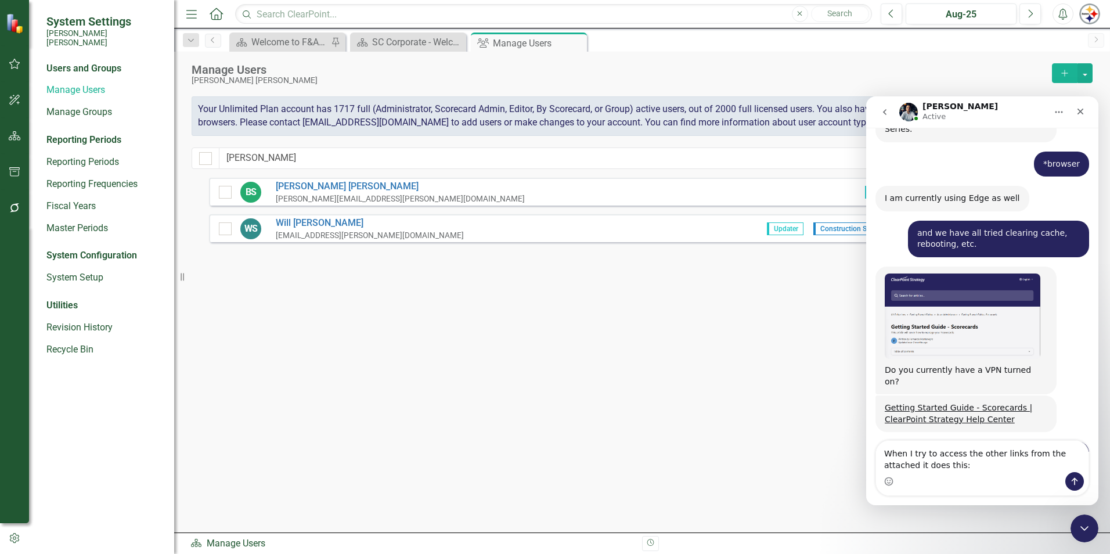
type textarea "When I try to access the other links from the attached it does this:"
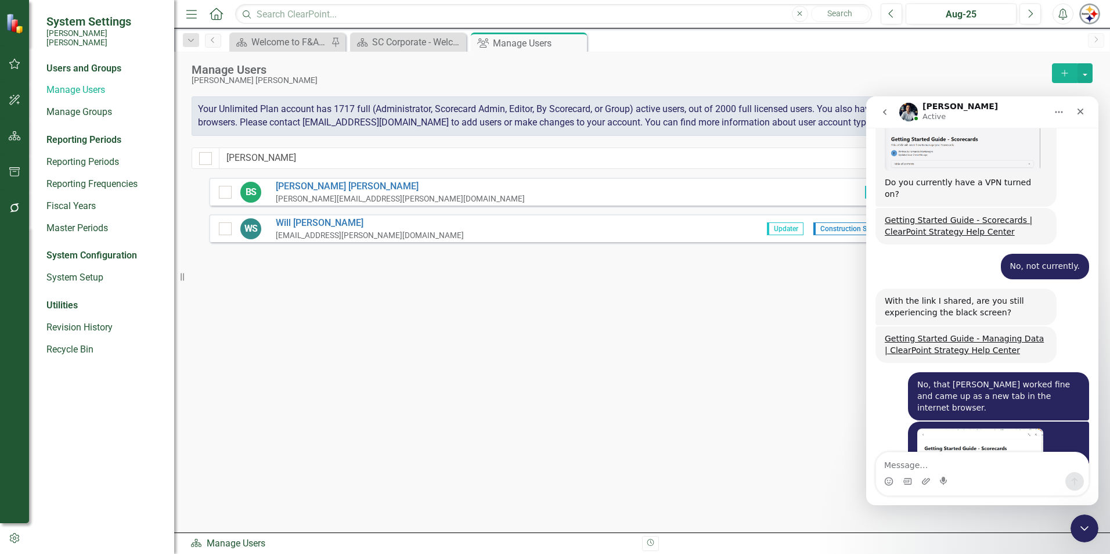
scroll to position [3110, 0]
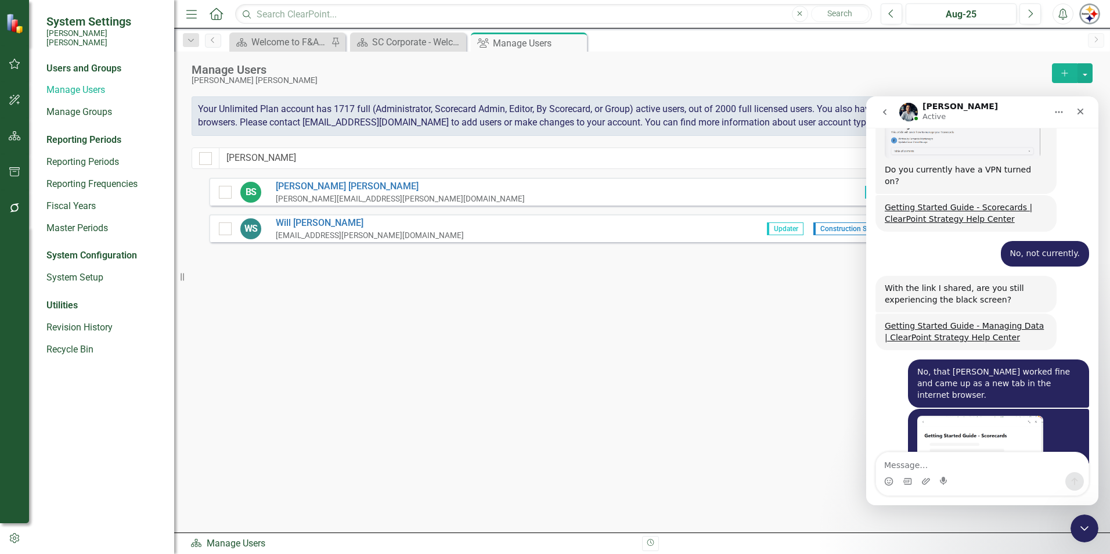
click at [922, 459] on textarea "Message…" at bounding box center [982, 462] width 213 height 20
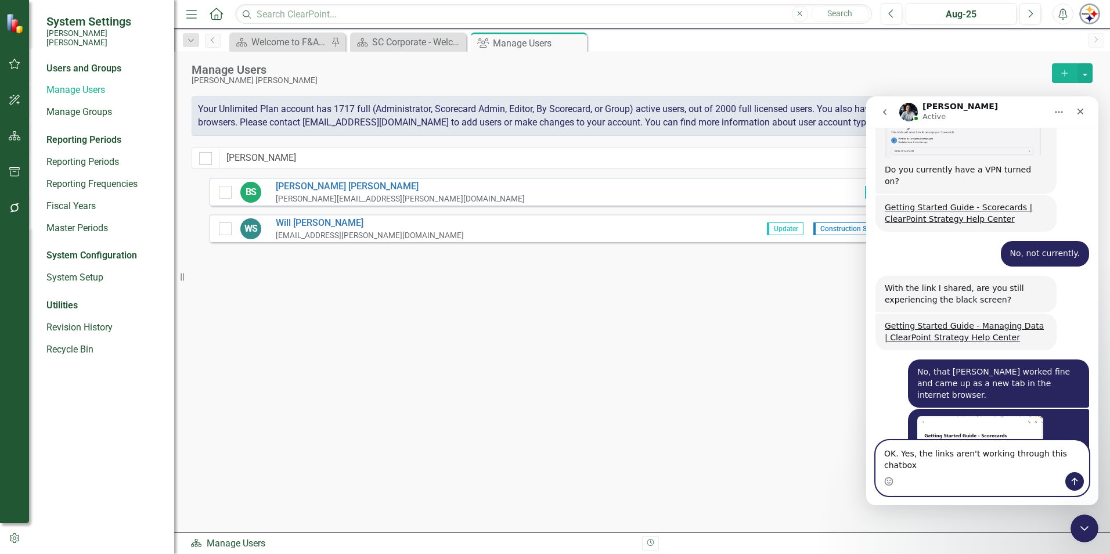
type textarea "OK. Yes, the links aren't working through this chatbox."
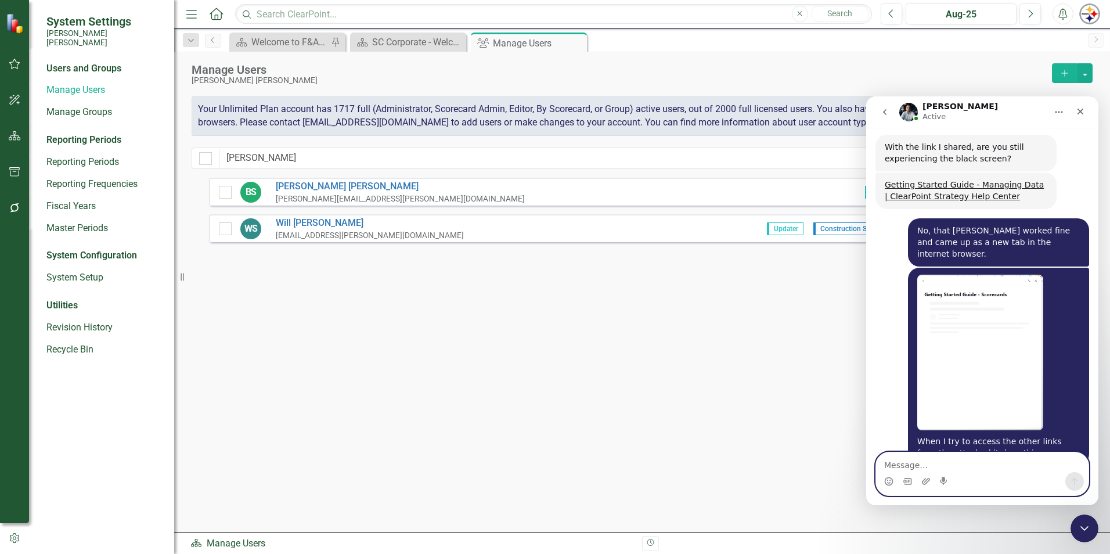
scroll to position [3251, 0]
drag, startPoint x: 1005, startPoint y: 469, endPoint x: 941, endPoint y: 469, distance: 64.5
click at [941, 469] on textarea "No, that was it. Do you know" at bounding box center [982, 462] width 213 height 20
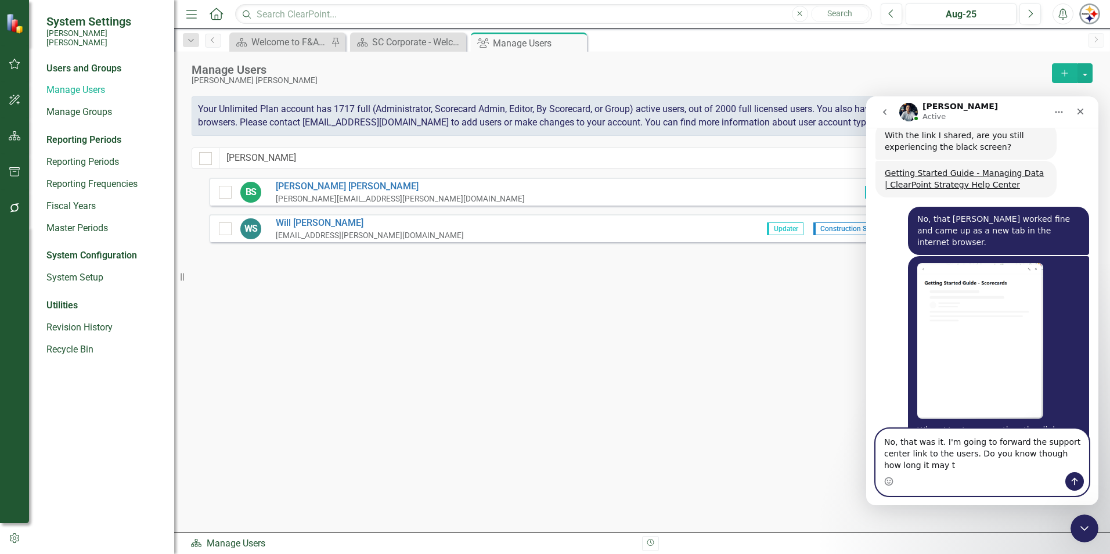
scroll to position [3275, 0]
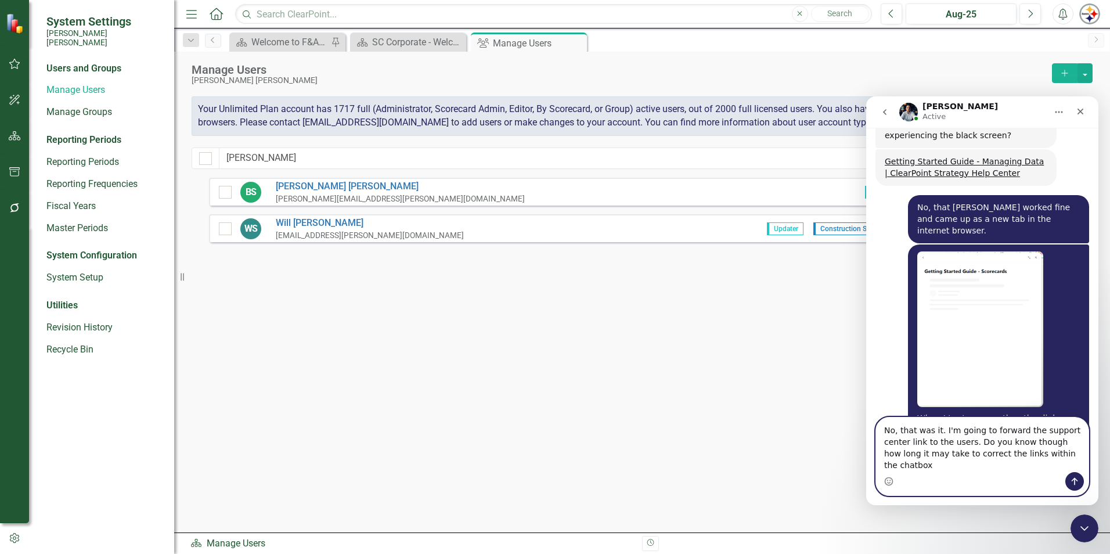
type textarea "No, that was it. I'm going to forward the support center link to the users. Do …"
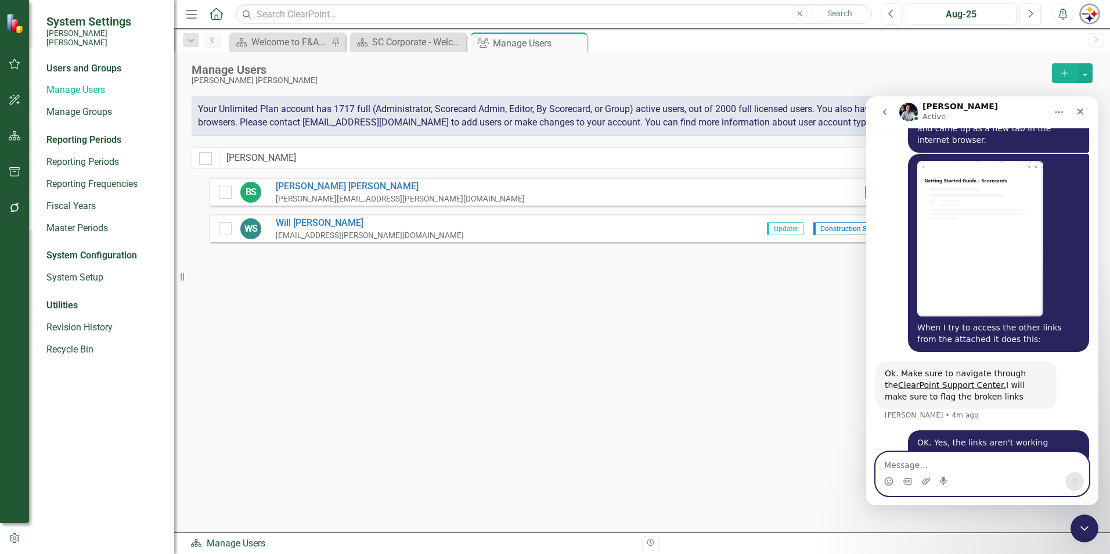
scroll to position [3366, 0]
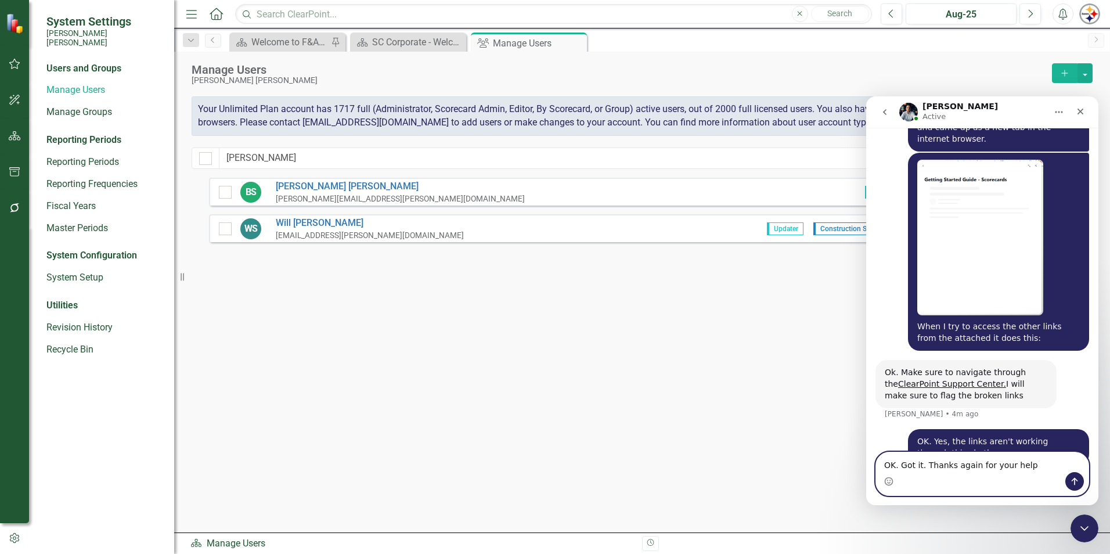
type textarea "OK. Got it. Thanks again for your help!"
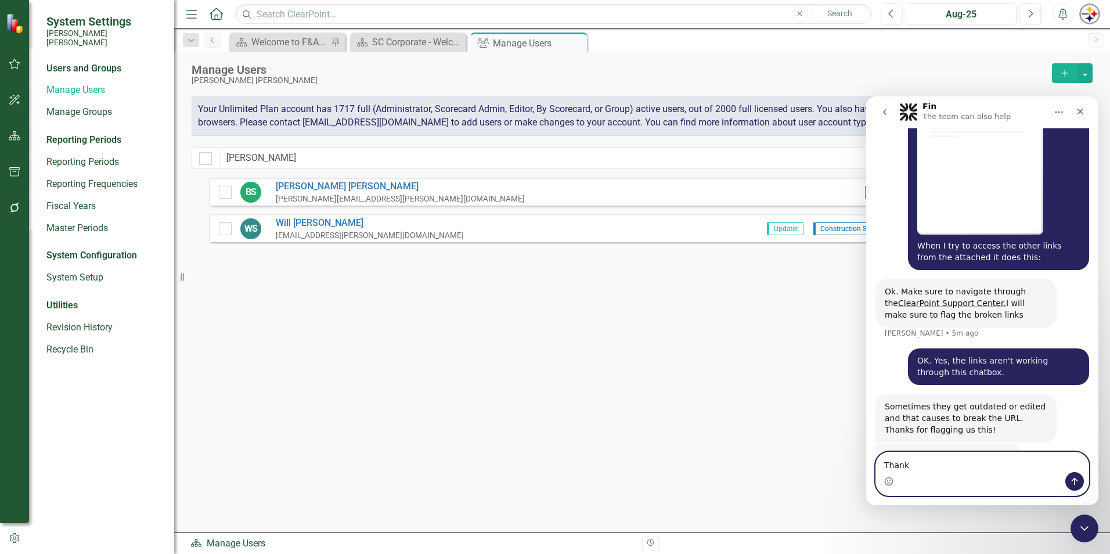
scroll to position [3539, 0]
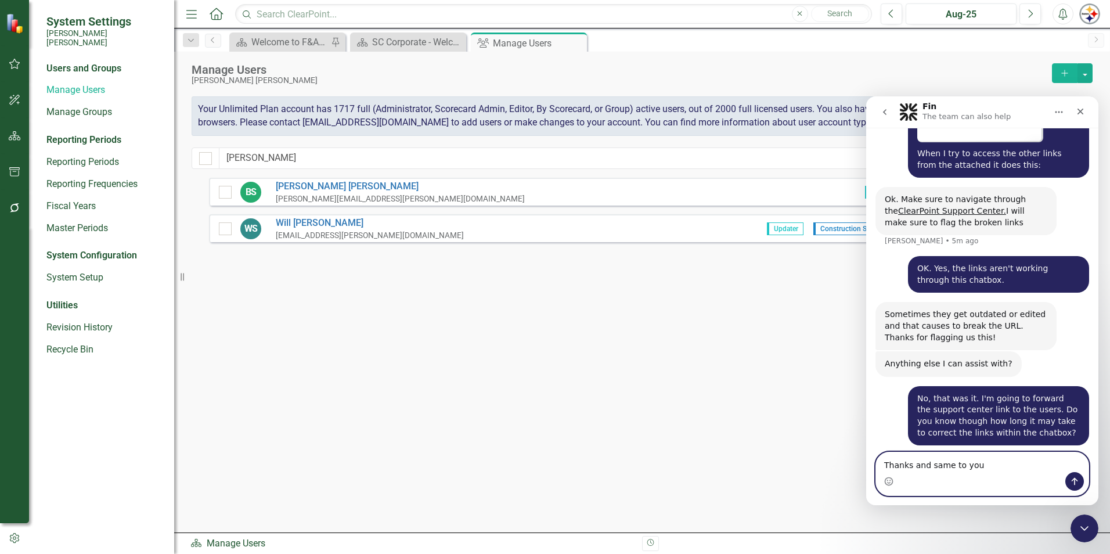
type textarea "Thanks and same to you!"
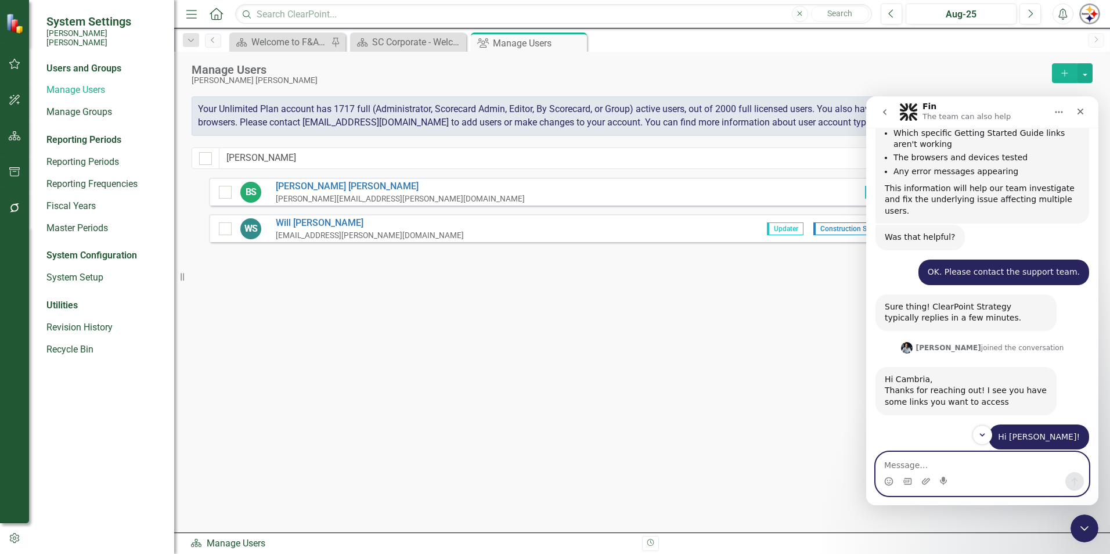
scroll to position [2297, 0]
